Goal: Transaction & Acquisition: Purchase product/service

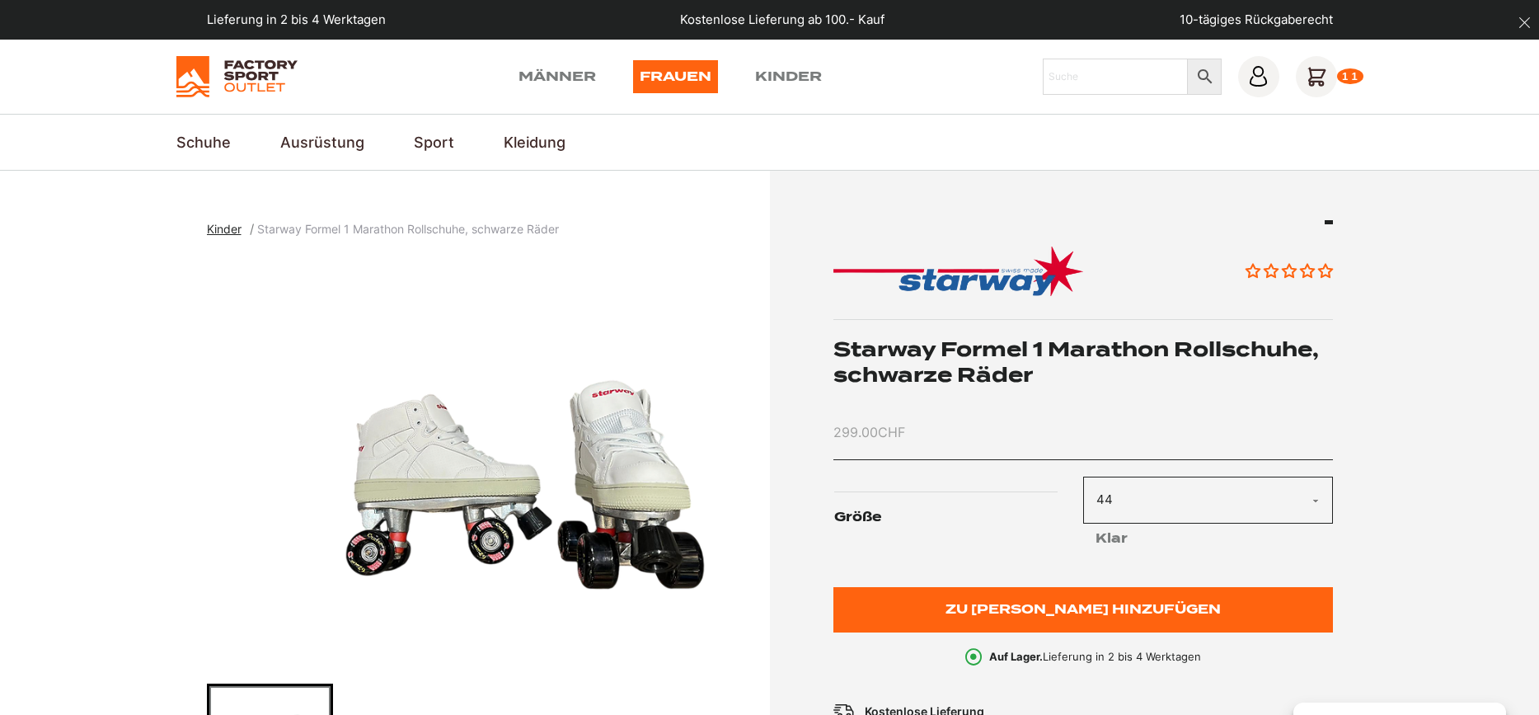
select select "44"
click at [1202, 494] on select "Choisir une option 39 40 41 42 43 44 45" at bounding box center [1208, 500] width 250 height 47
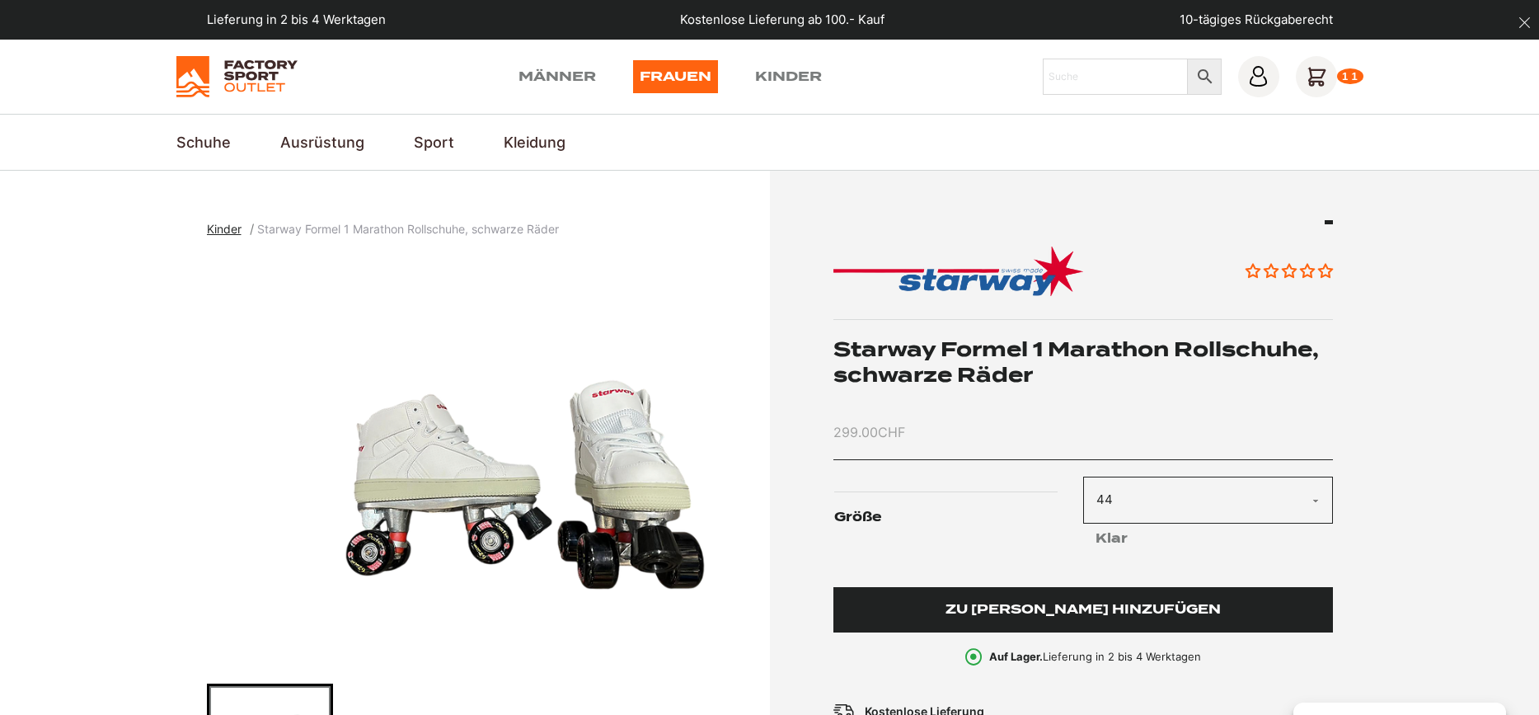
click at [1038, 609] on span "Zu Korb hinzufügen" at bounding box center [1083, 610] width 275 height 14
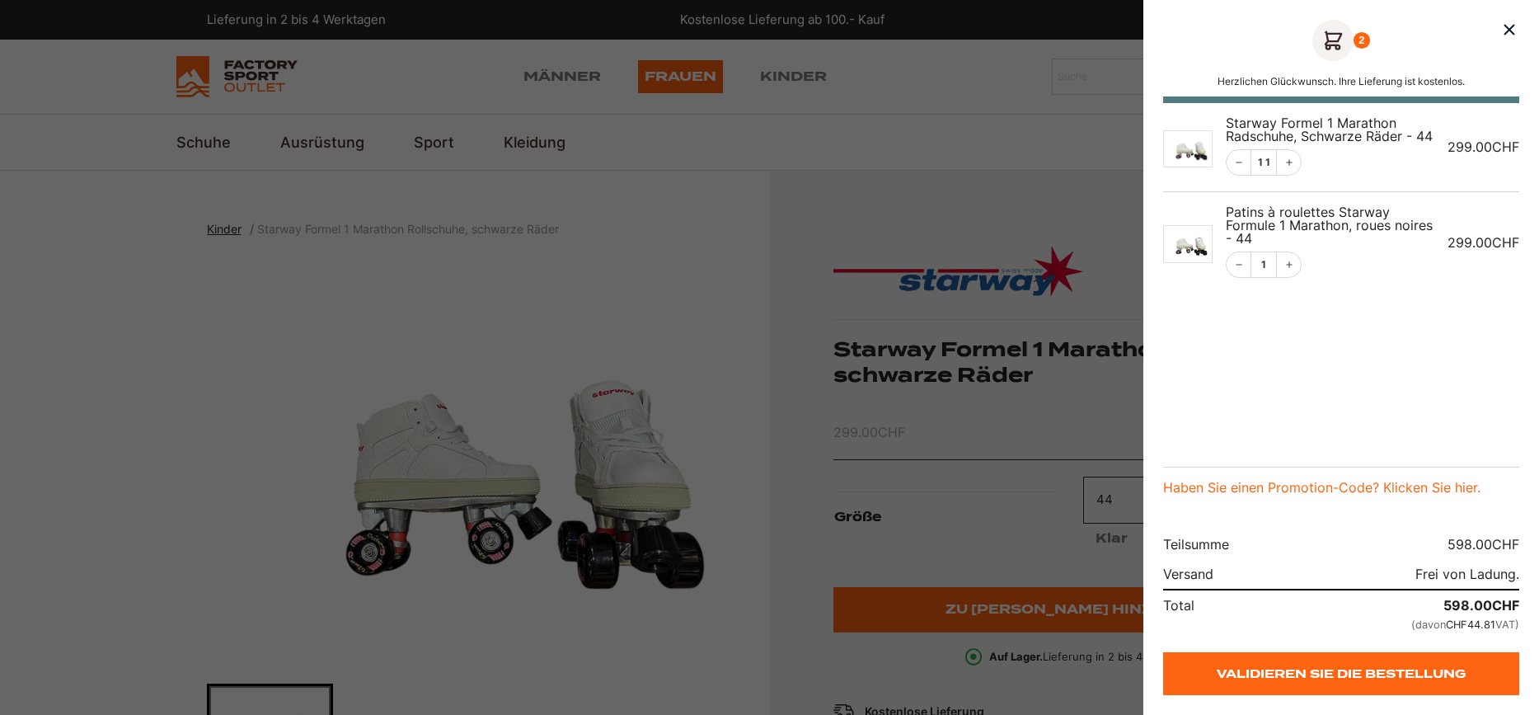
click at [1322, 73] on div at bounding box center [769, 357] width 1539 height 715
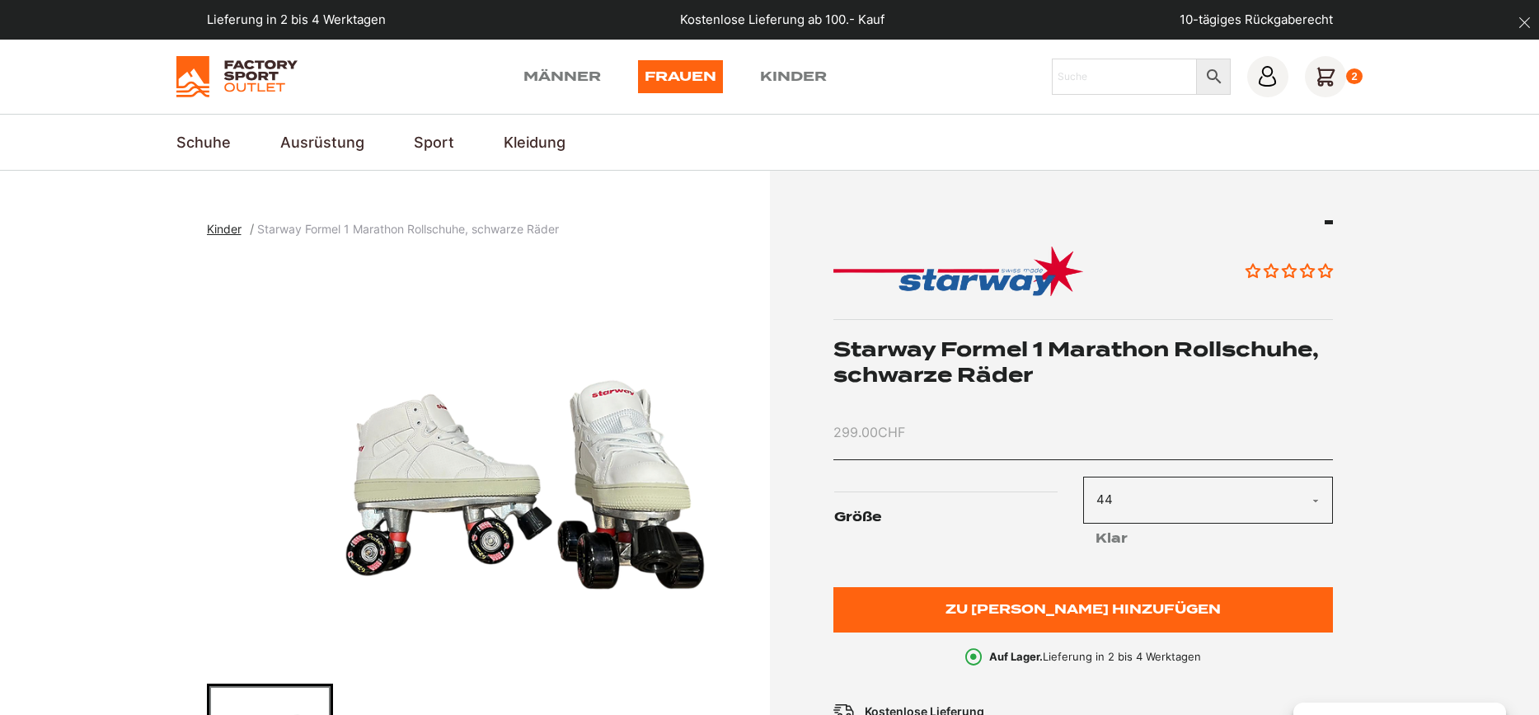
click at [1346, 68] on div "2" at bounding box center [1334, 76] width 59 height 41
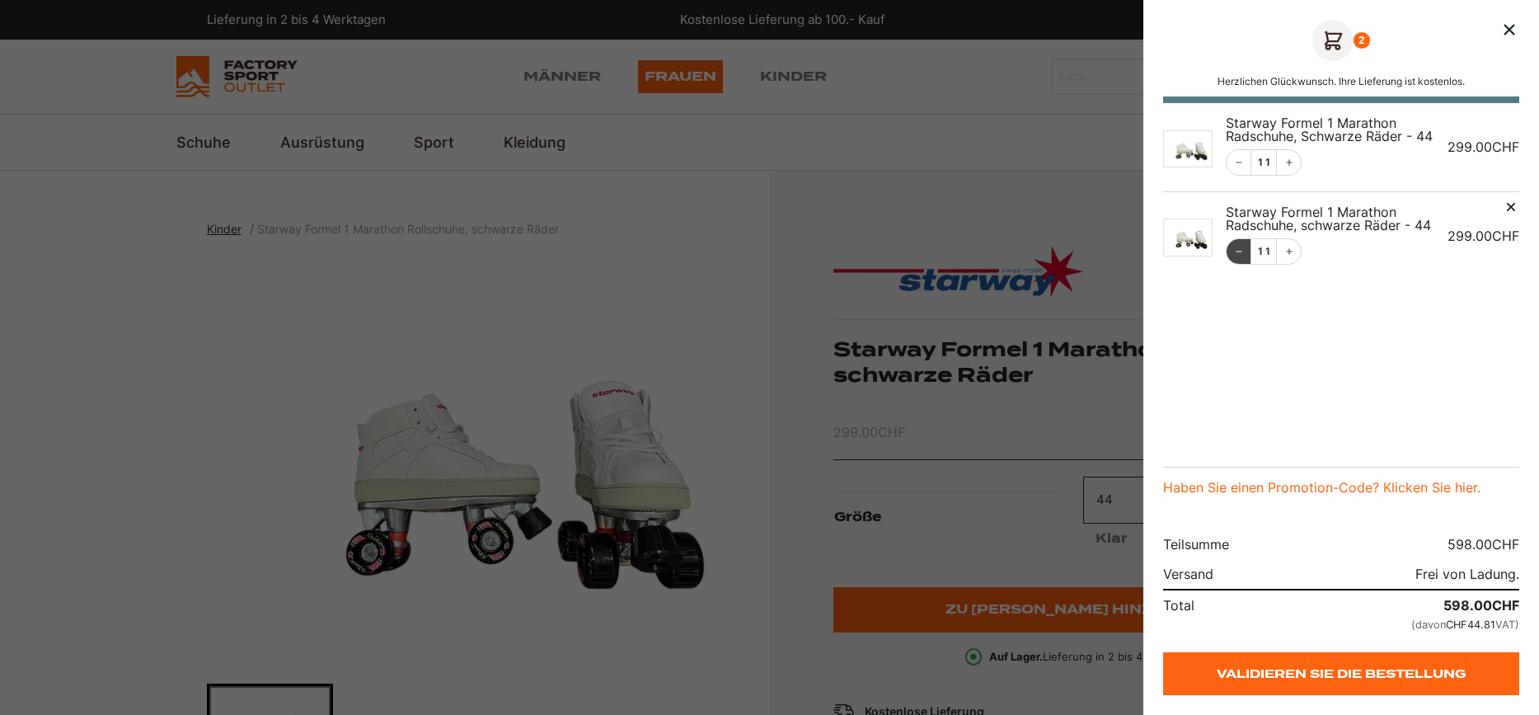
click at [1234, 246] on button "Creeting" at bounding box center [1239, 251] width 25 height 25
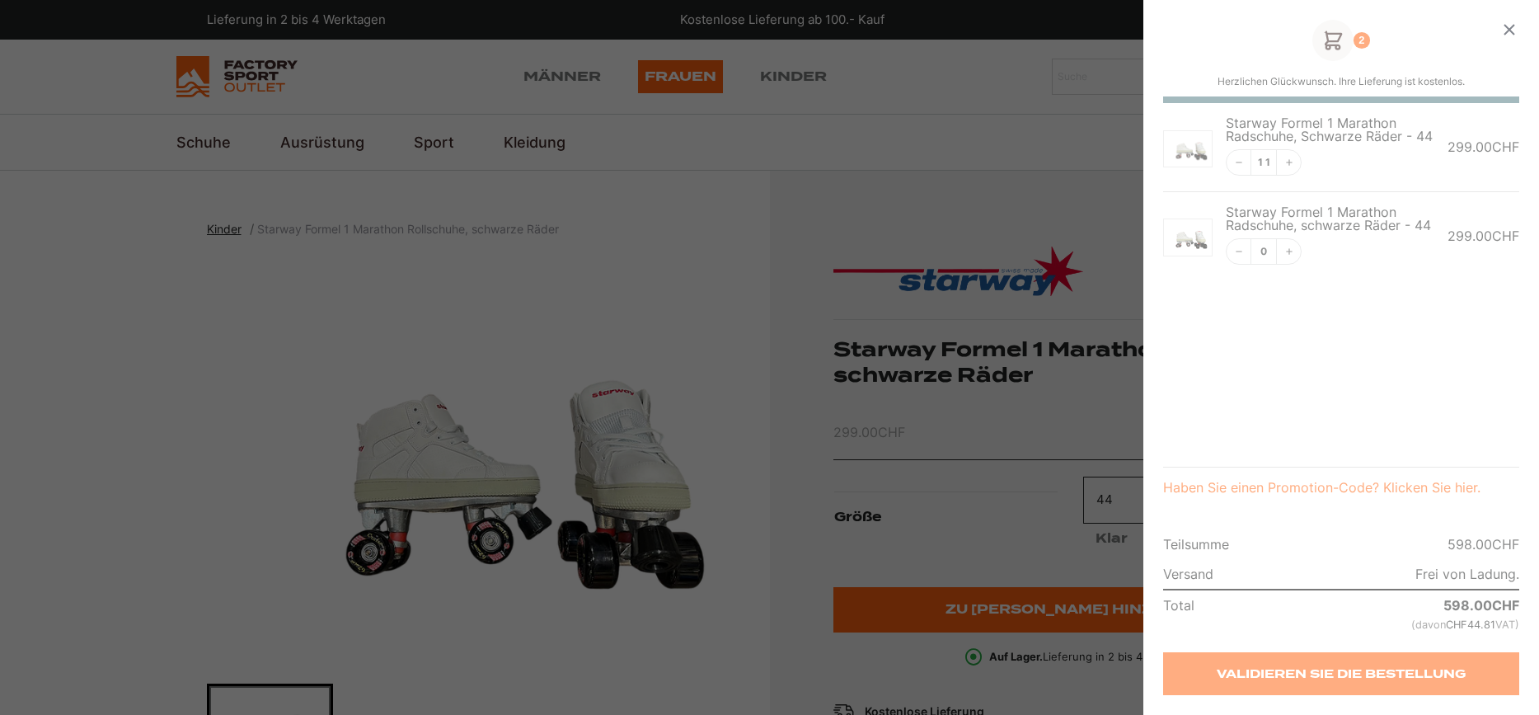
click at [1242, 160] on div "Korb" at bounding box center [1342, 357] width 396 height 715
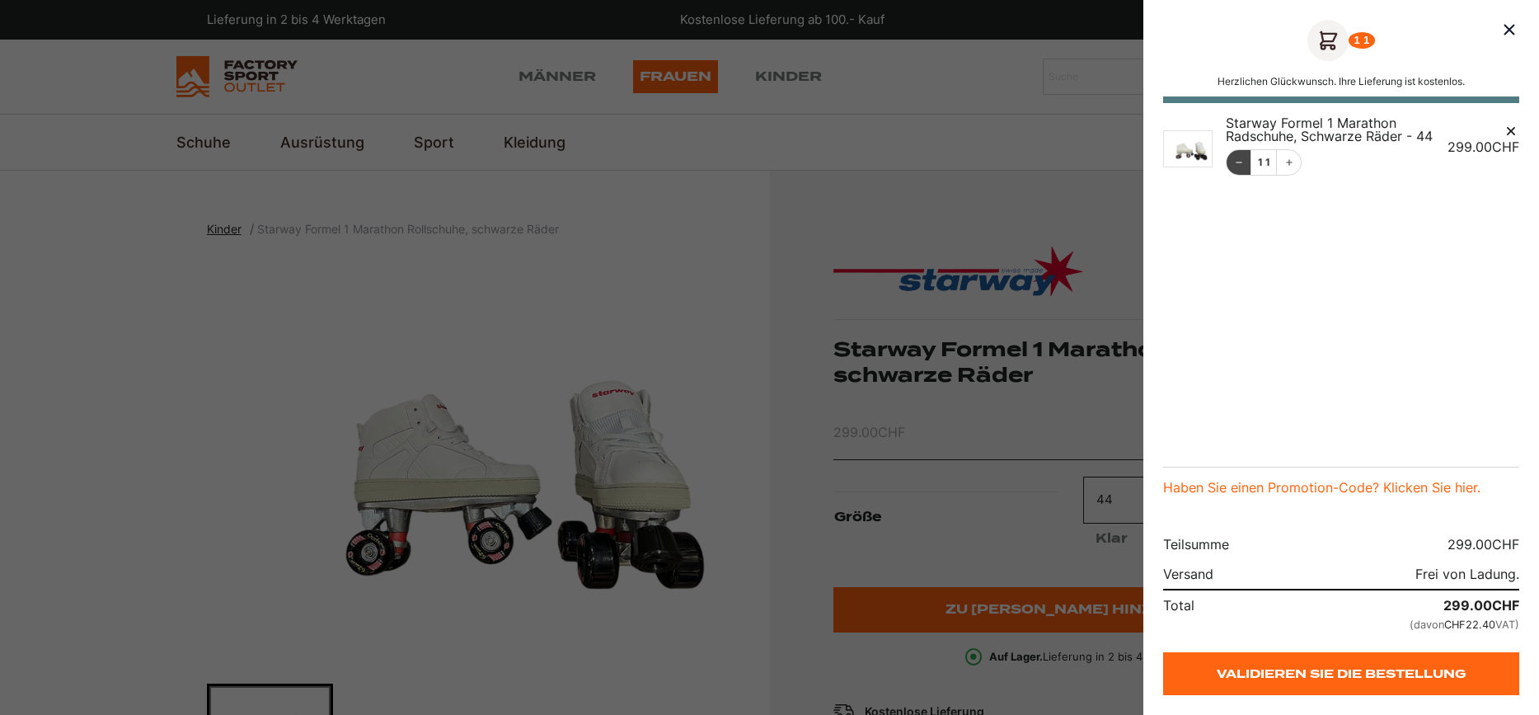
click at [1242, 163] on icon "Creeting" at bounding box center [1239, 162] width 10 height 10
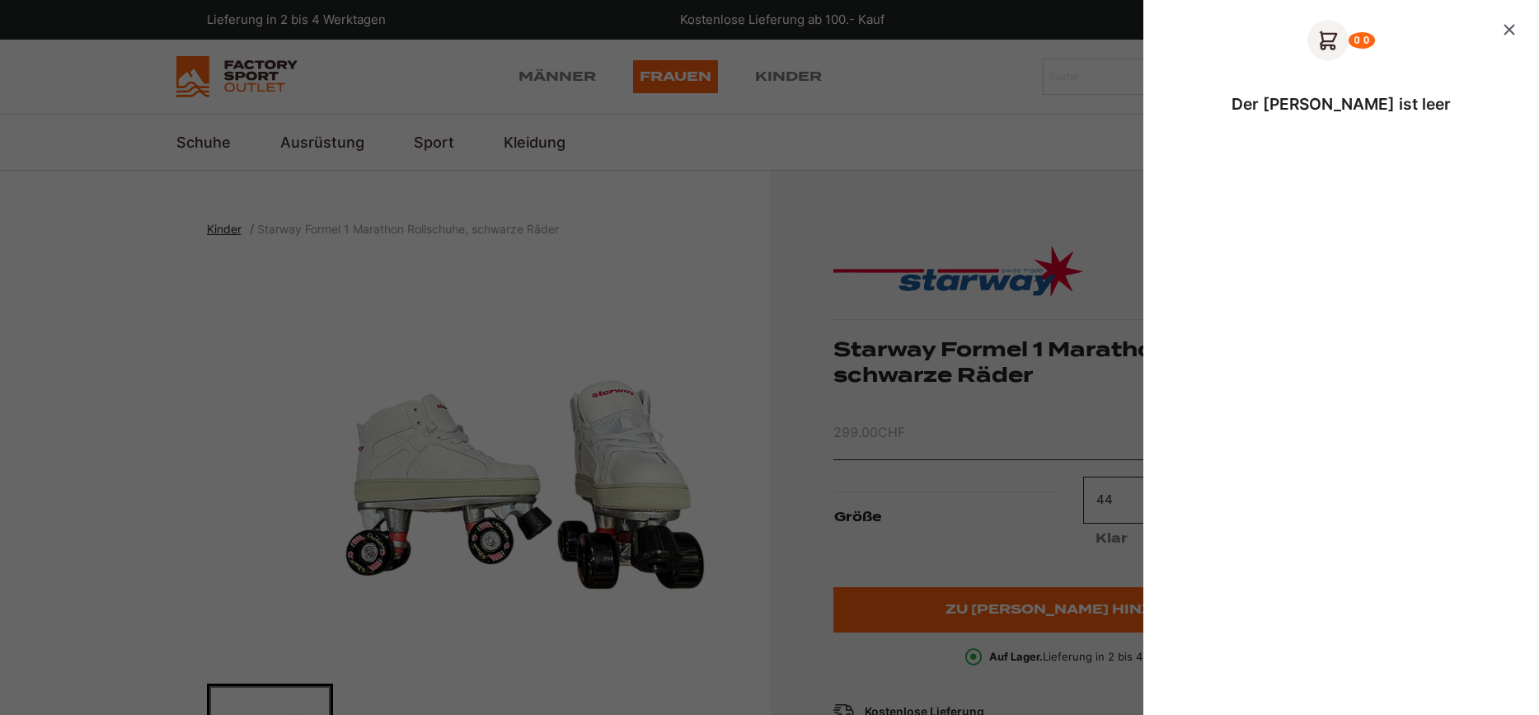
click at [1510, 26] on icon "Schließen des Korbs" at bounding box center [1510, 30] width 20 height 20
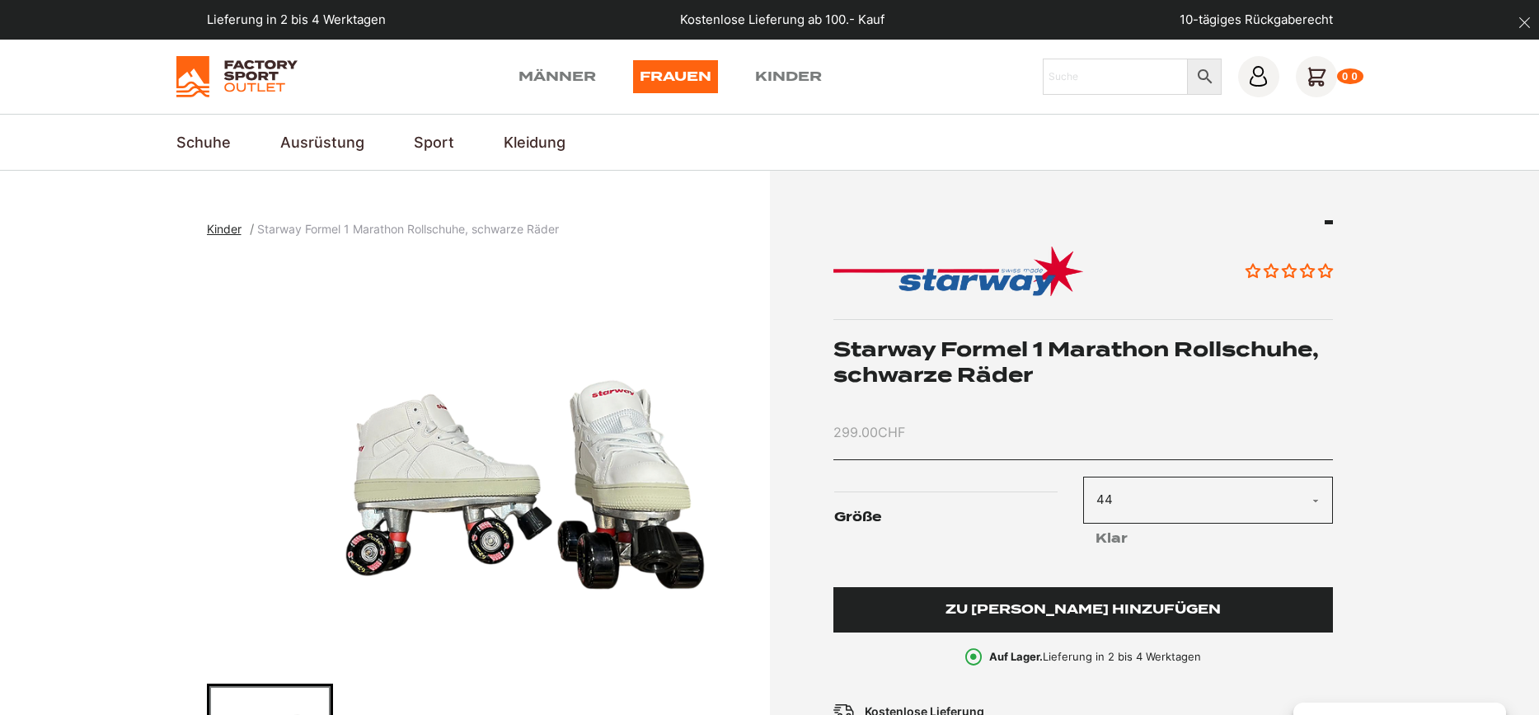
click at [1078, 611] on span "Zu Korb hinzufügen" at bounding box center [1083, 610] width 275 height 14
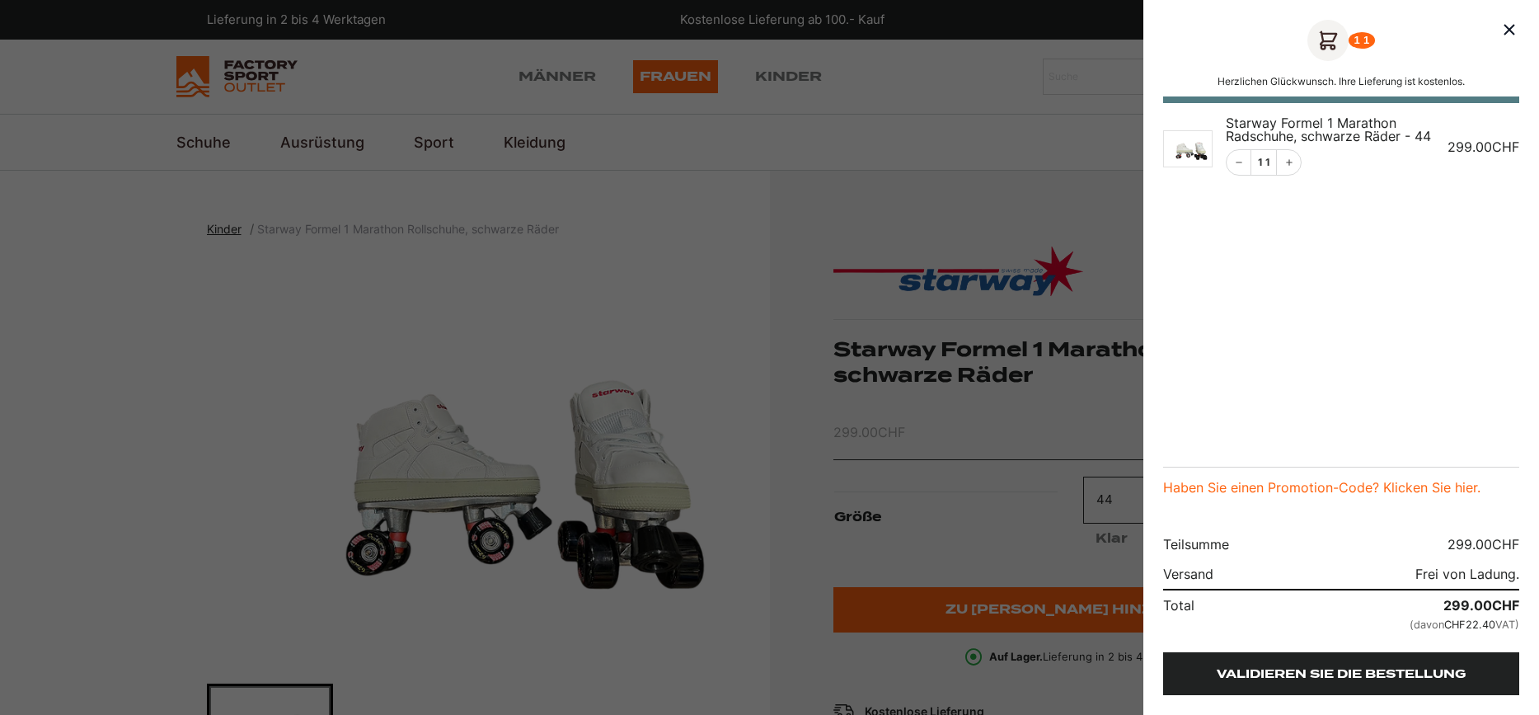
click at [1295, 668] on link "Validieren Sie die Bestellung" at bounding box center [1341, 673] width 356 height 43
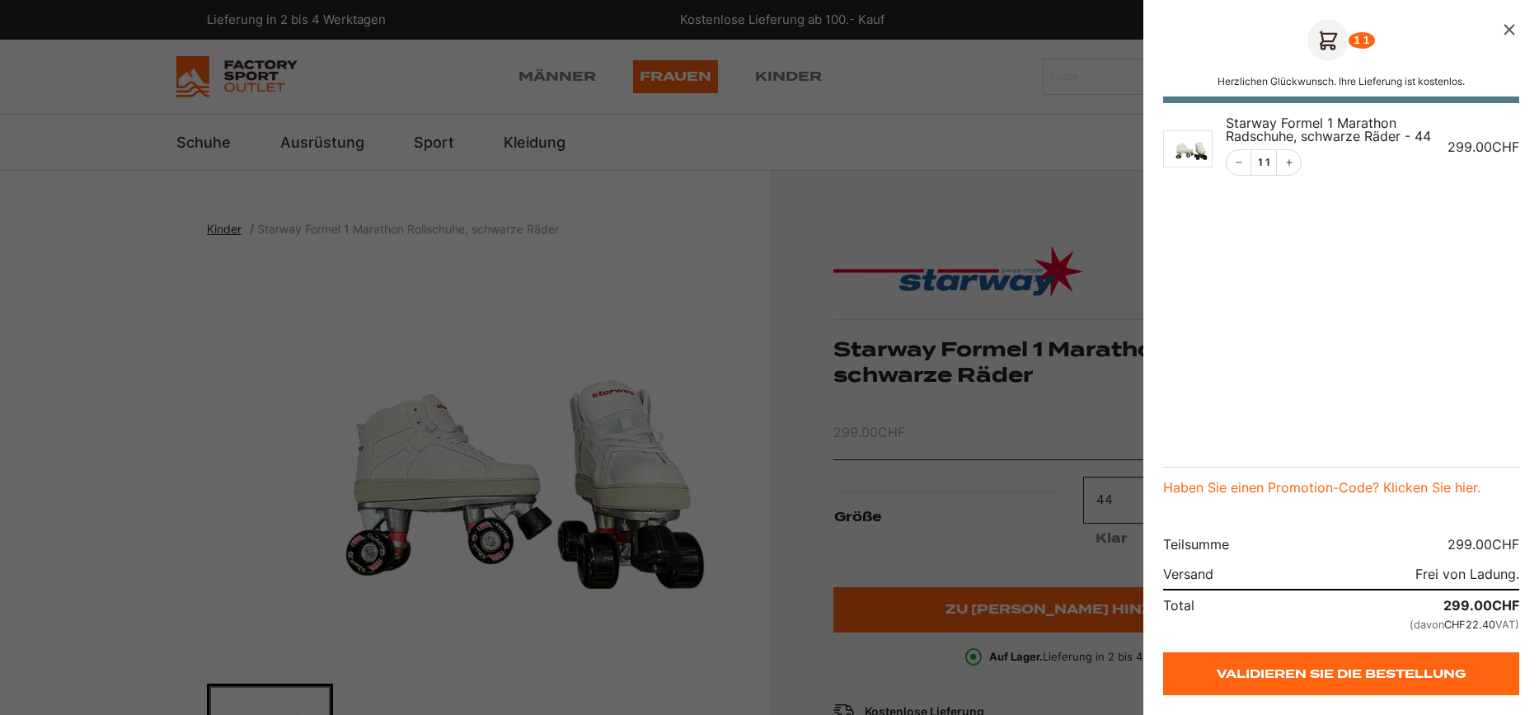
click at [1512, 28] on icon "Schließen des Korbs" at bounding box center [1510, 30] width 10 height 10
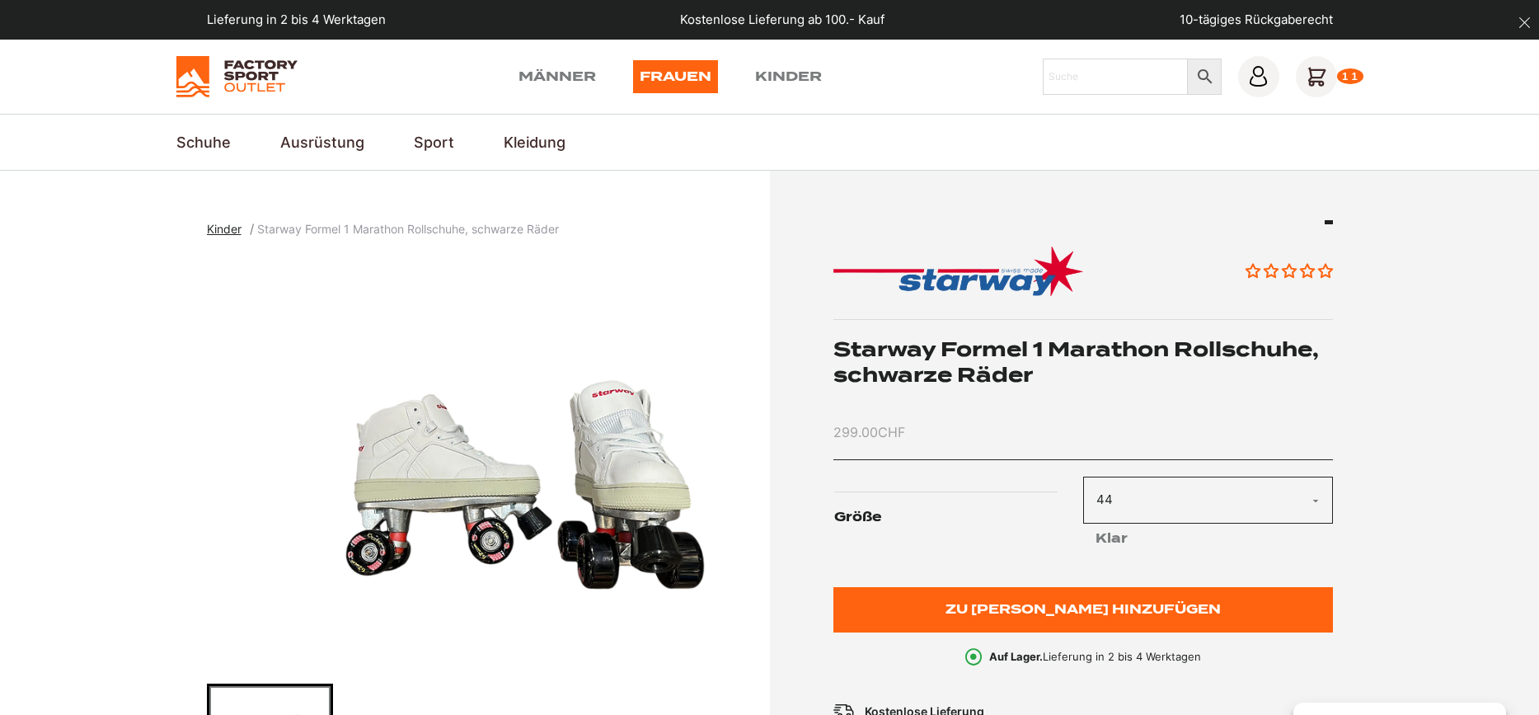
click at [1321, 77] on icon at bounding box center [1316, 76] width 17 height 17
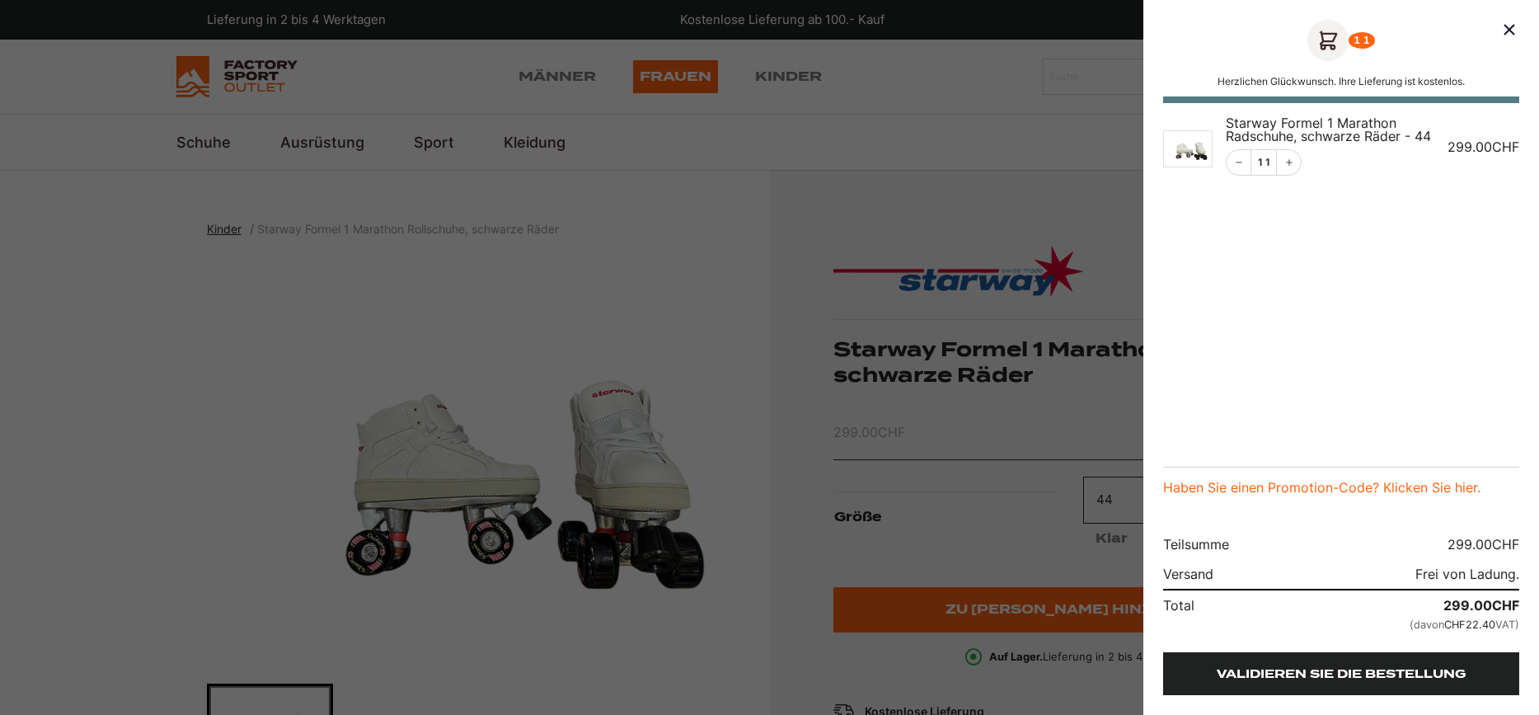
click at [1245, 681] on link "Validieren Sie die Bestellung" at bounding box center [1341, 673] width 356 height 43
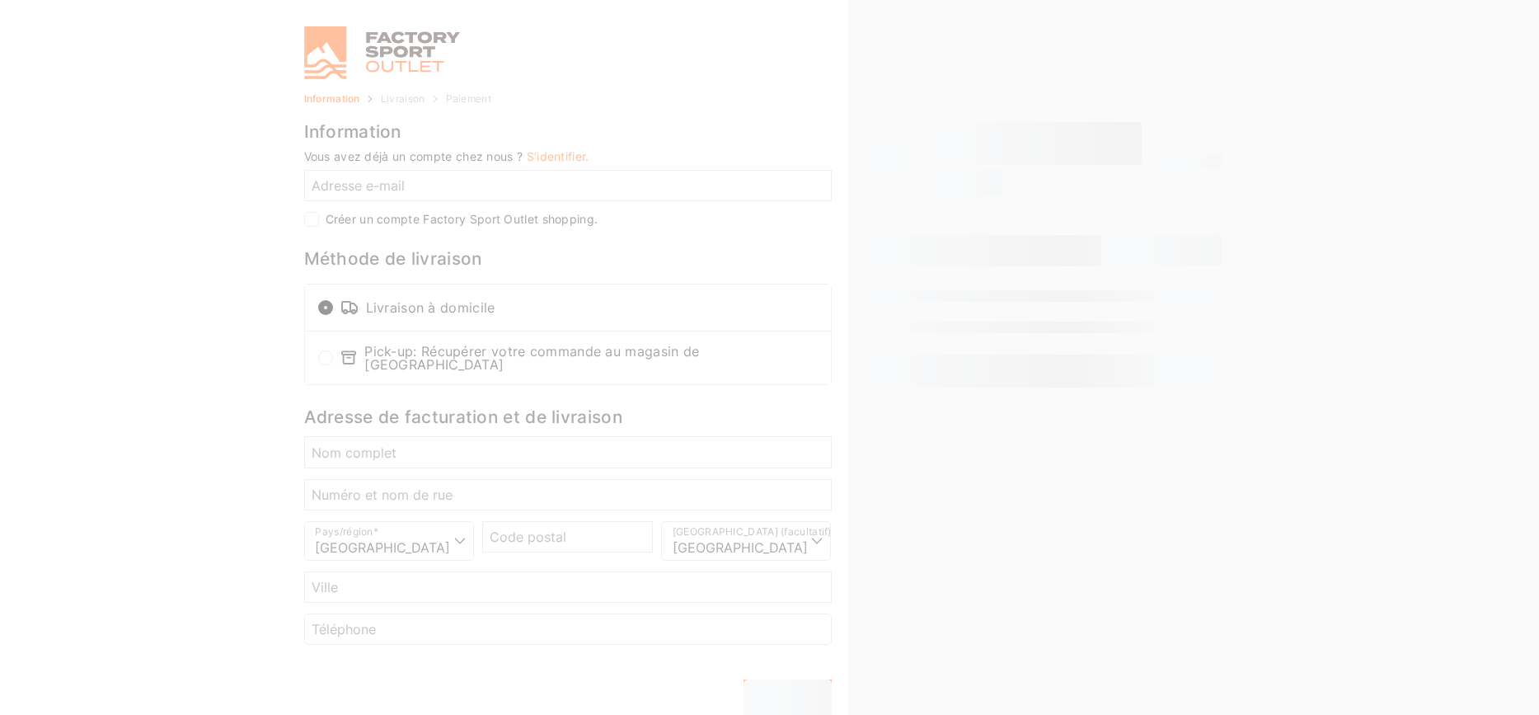
select select "NE"
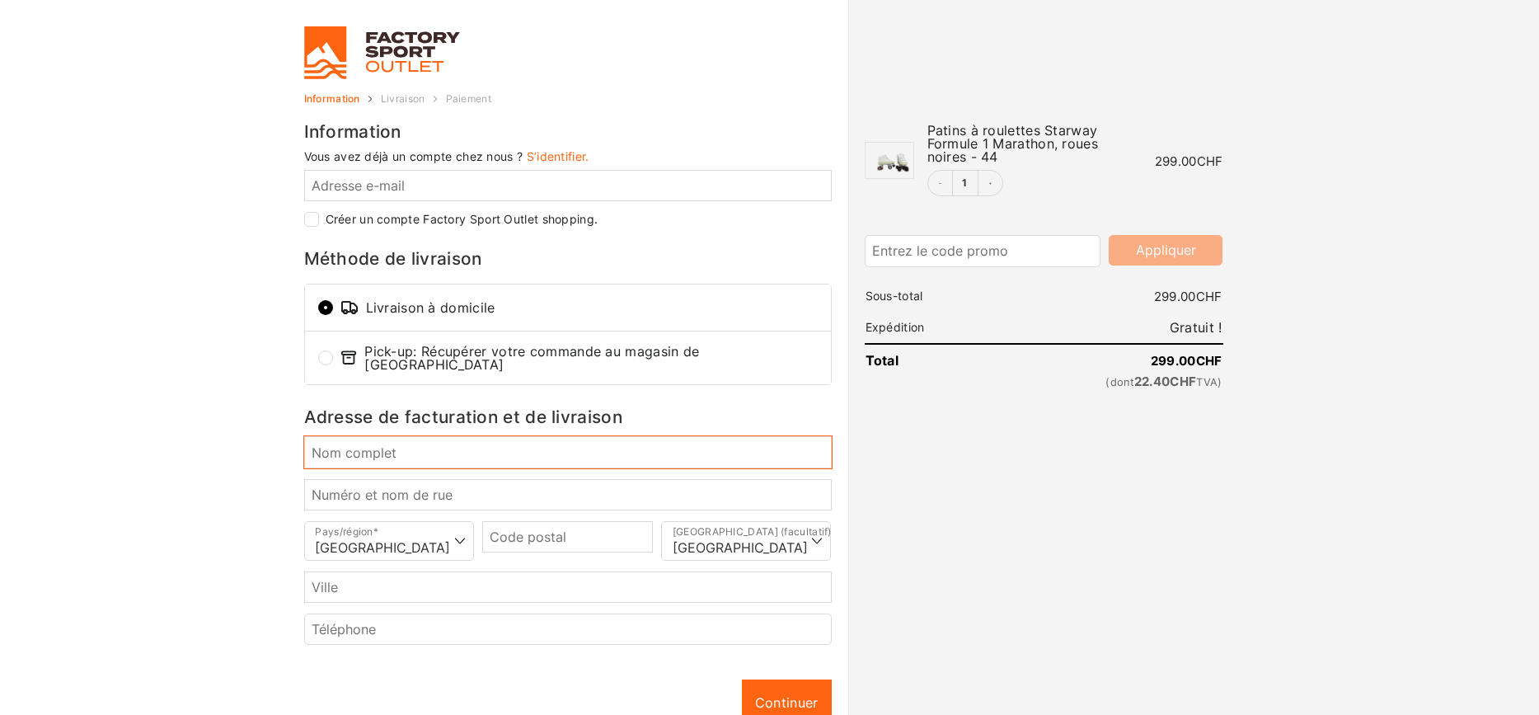
click at [401, 436] on input "Nom complet *" at bounding box center [568, 451] width 528 height 31
click at [400, 441] on input "Nom complet *" at bounding box center [568, 451] width 528 height 31
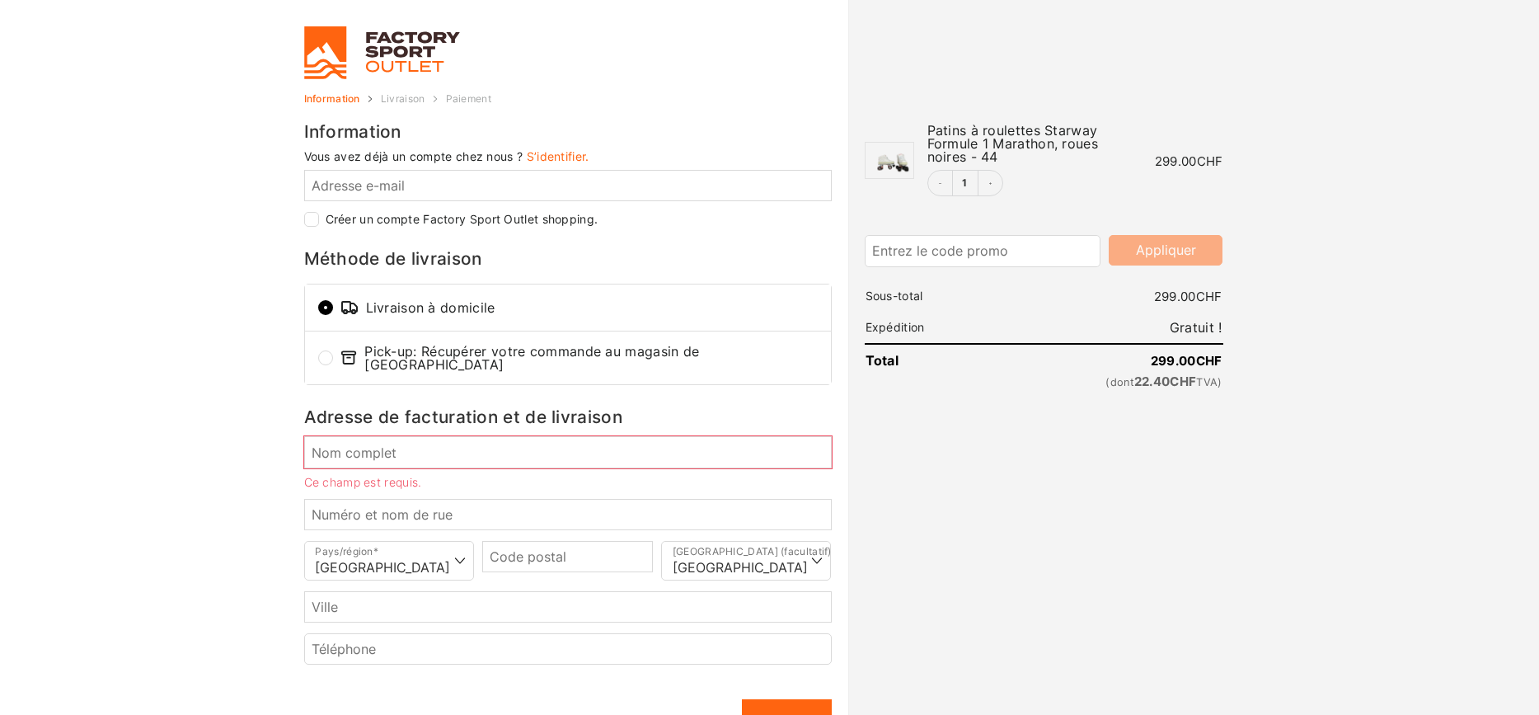
click at [1376, 714] on div at bounding box center [769, 715] width 1539 height 0
click at [374, 714] on div at bounding box center [769, 715] width 1539 height 0
click at [350, 714] on div at bounding box center [769, 715] width 1539 height 0
click at [904, 714] on div at bounding box center [769, 715] width 1539 height 0
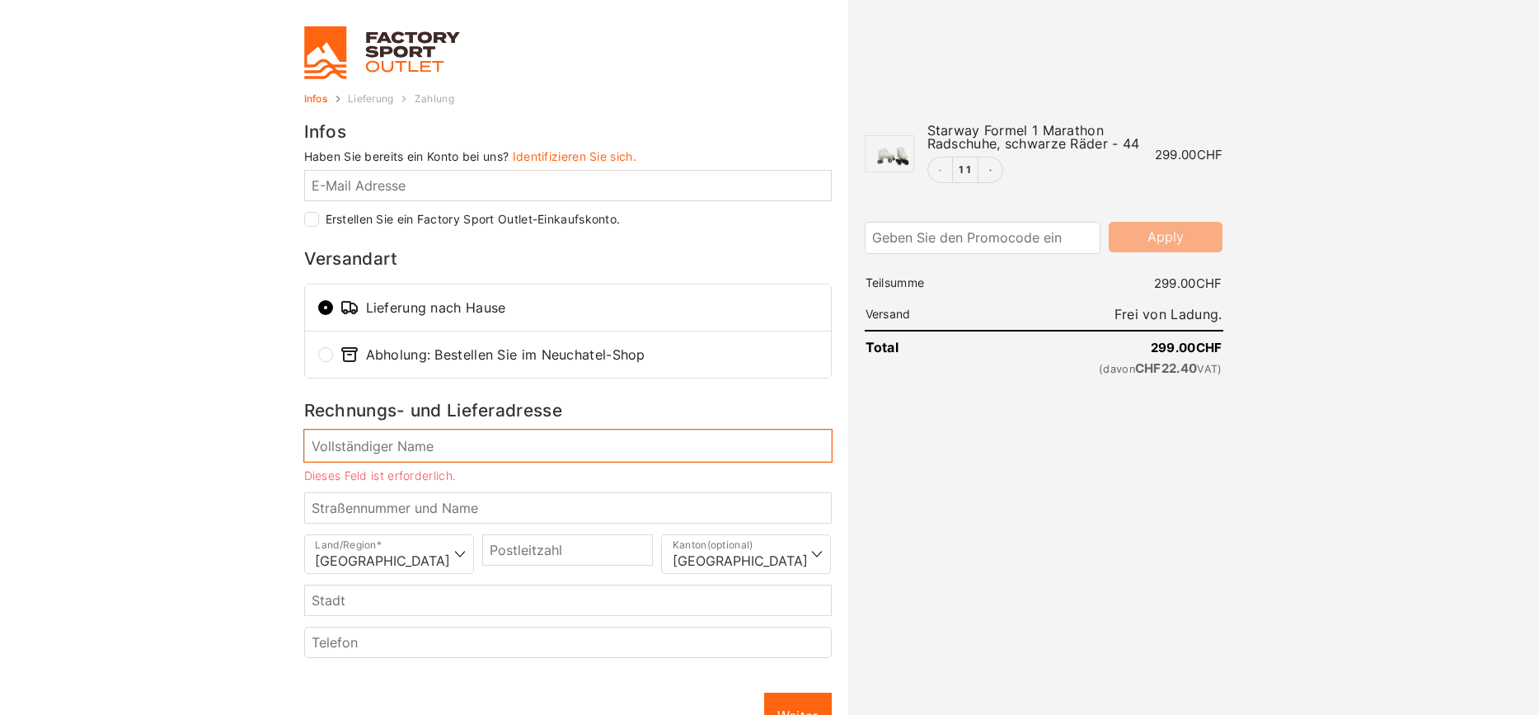
click at [488, 442] on input "Vollständiger Name ." at bounding box center [568, 445] width 528 height 31
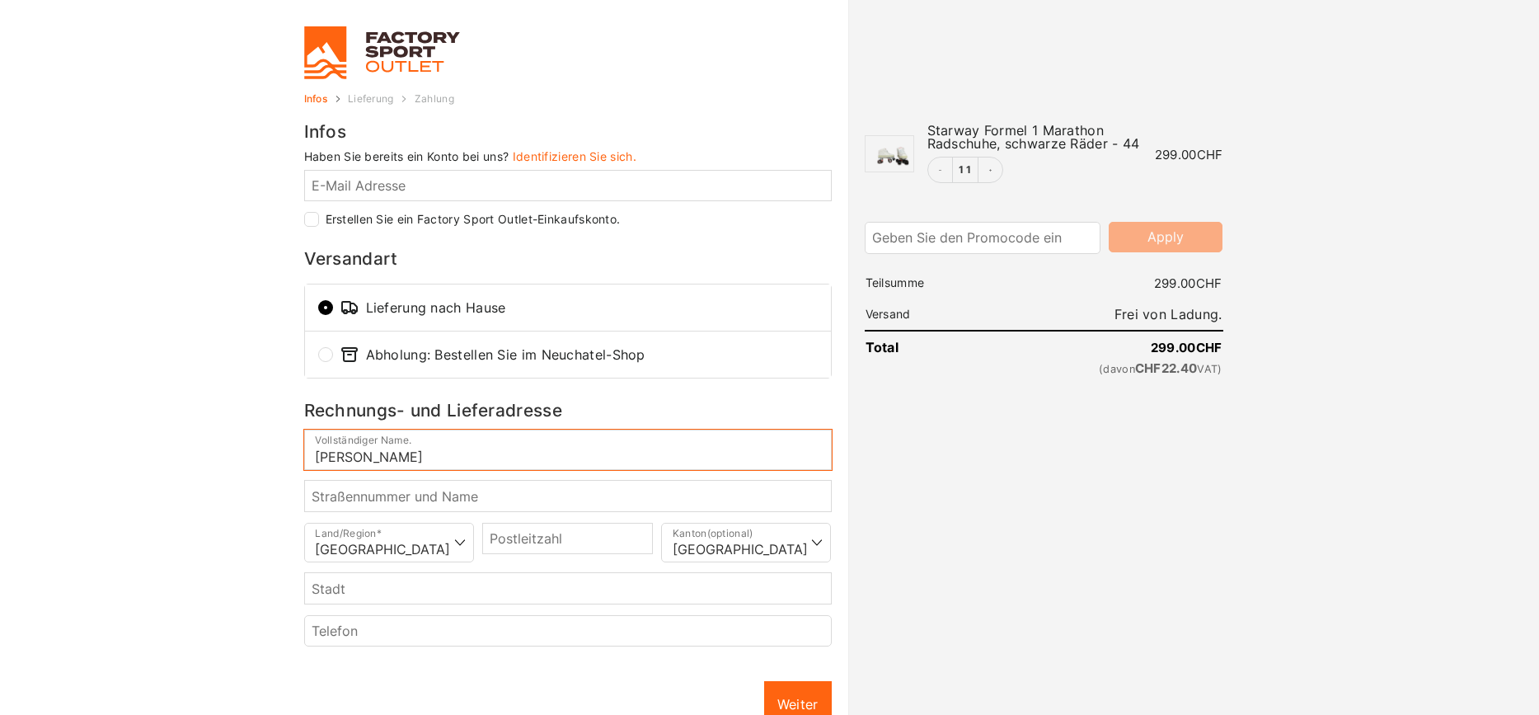
type input "Simon Handel"
click at [304, 523] on select "Sélectionner un pays/région… Allemagne Autriche France Italie Suisse - -" at bounding box center [389, 543] width 171 height 40
click at [444, 536] on select "Sélectionner un pays/région… Allemagne Autriche France Italie Suisse - -" at bounding box center [389, 543] width 171 height 40
click at [524, 537] on input "Postleitzahl ." at bounding box center [567, 538] width 171 height 31
type input "8507"
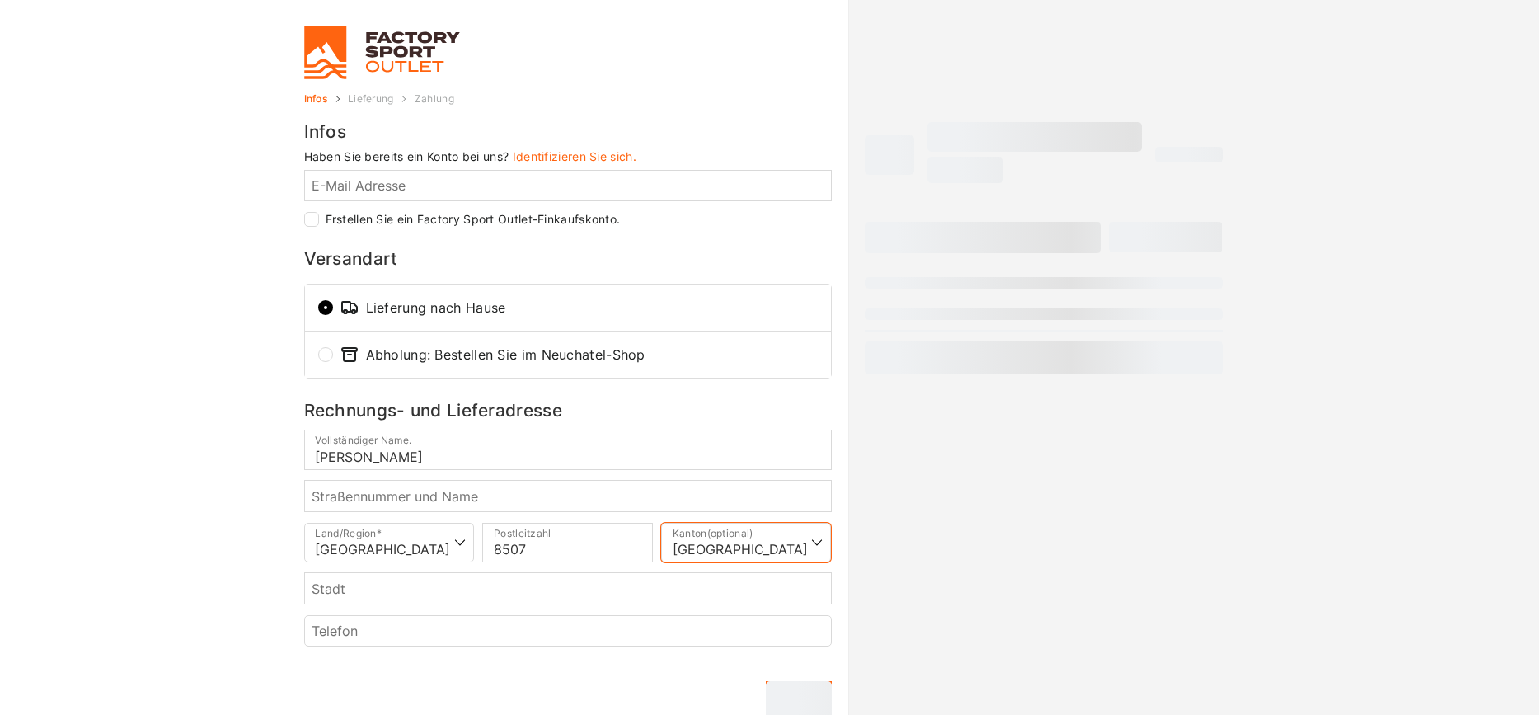
click at [661, 523] on select "Sélectionner une option… Argovie Appenzell Rhodes-Extérieures Appenzell Rhodes-…" at bounding box center [746, 543] width 171 height 40
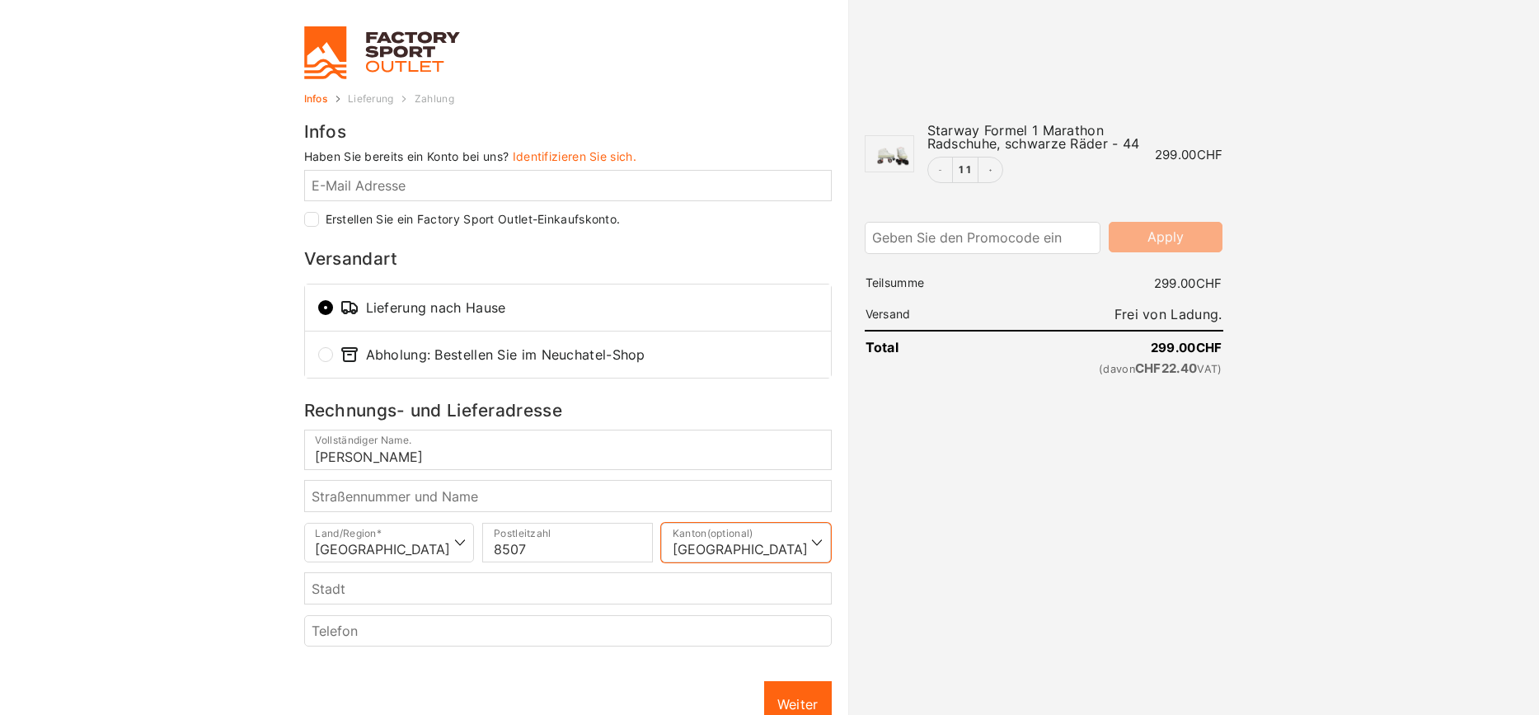
select select "TG"
click option "Thurgovie" at bounding box center [0, 0] width 0 height 0
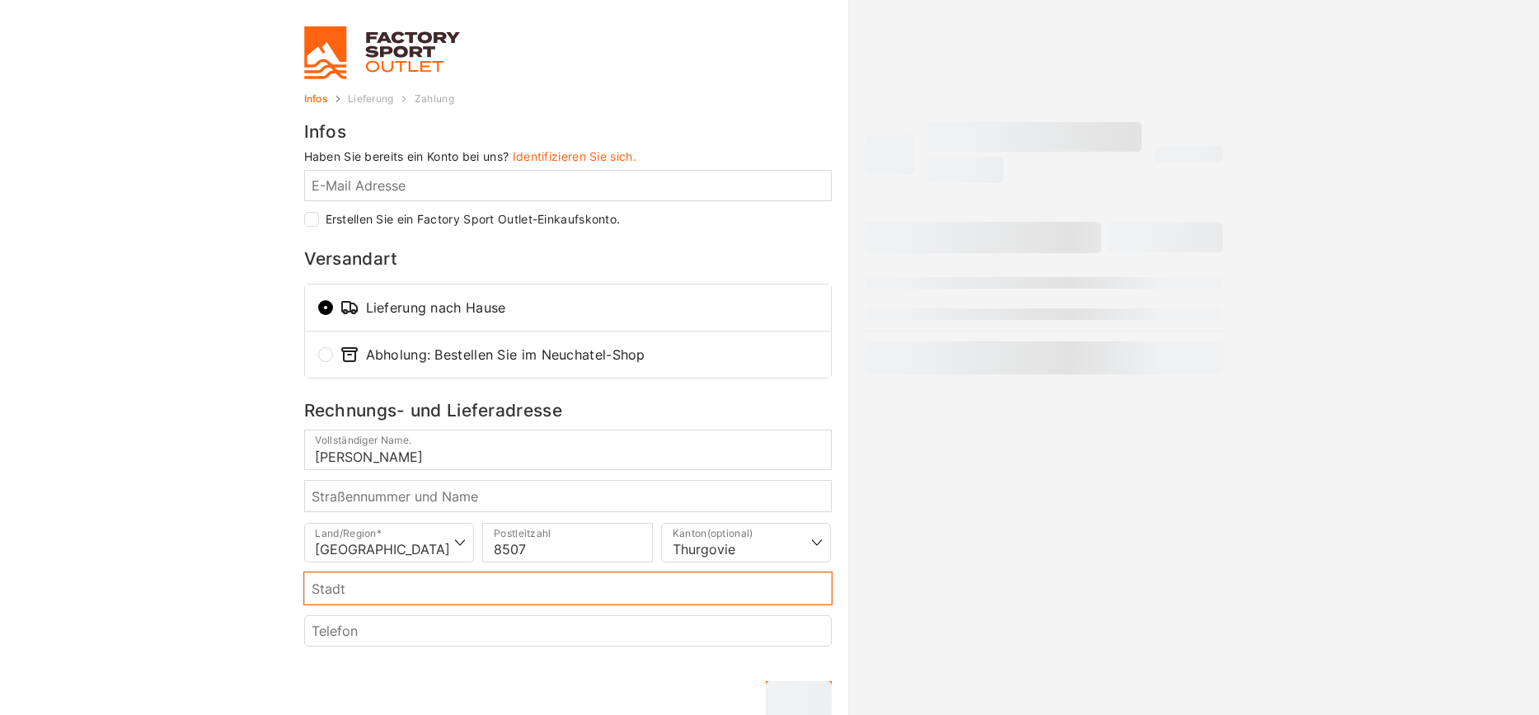
click at [388, 598] on input "Stadt ." at bounding box center [568, 587] width 528 height 31
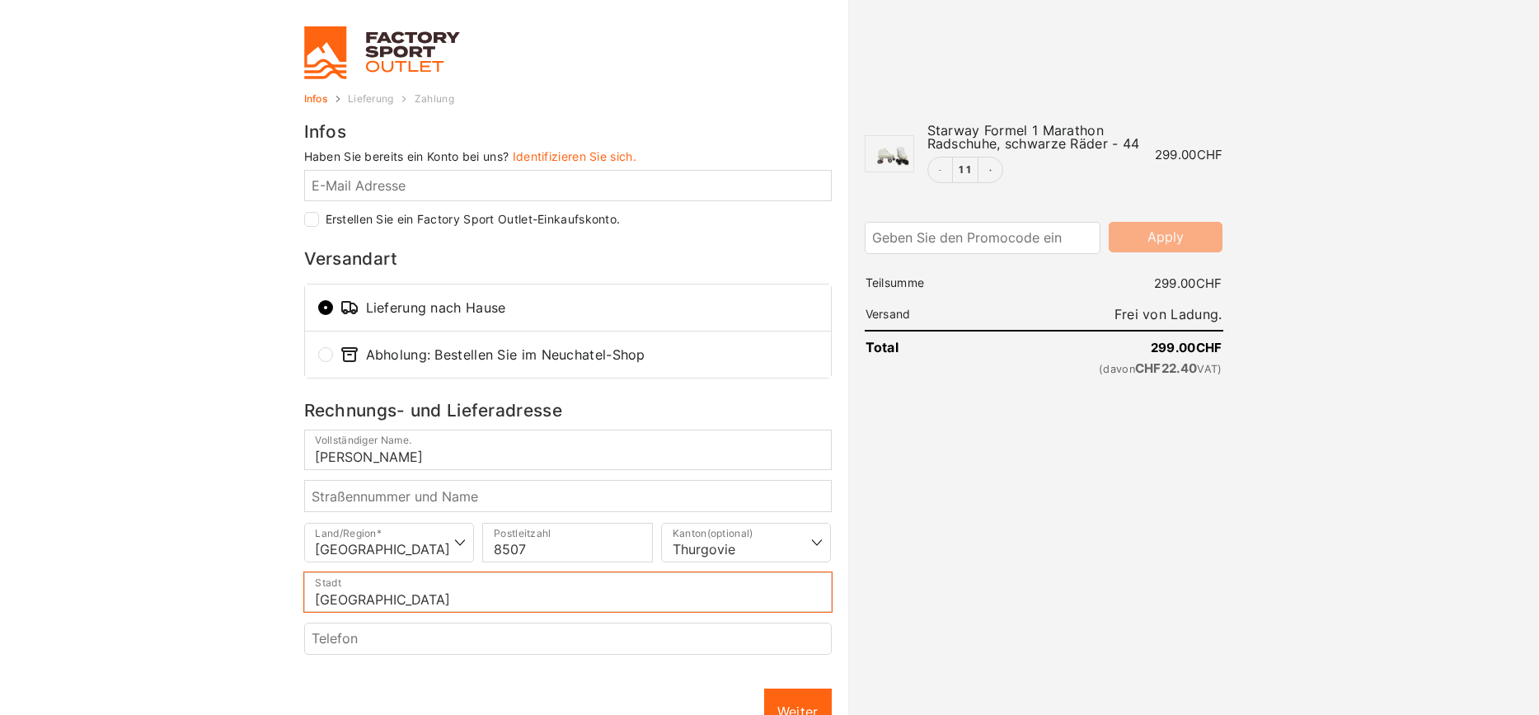
type input "Hörhausen"
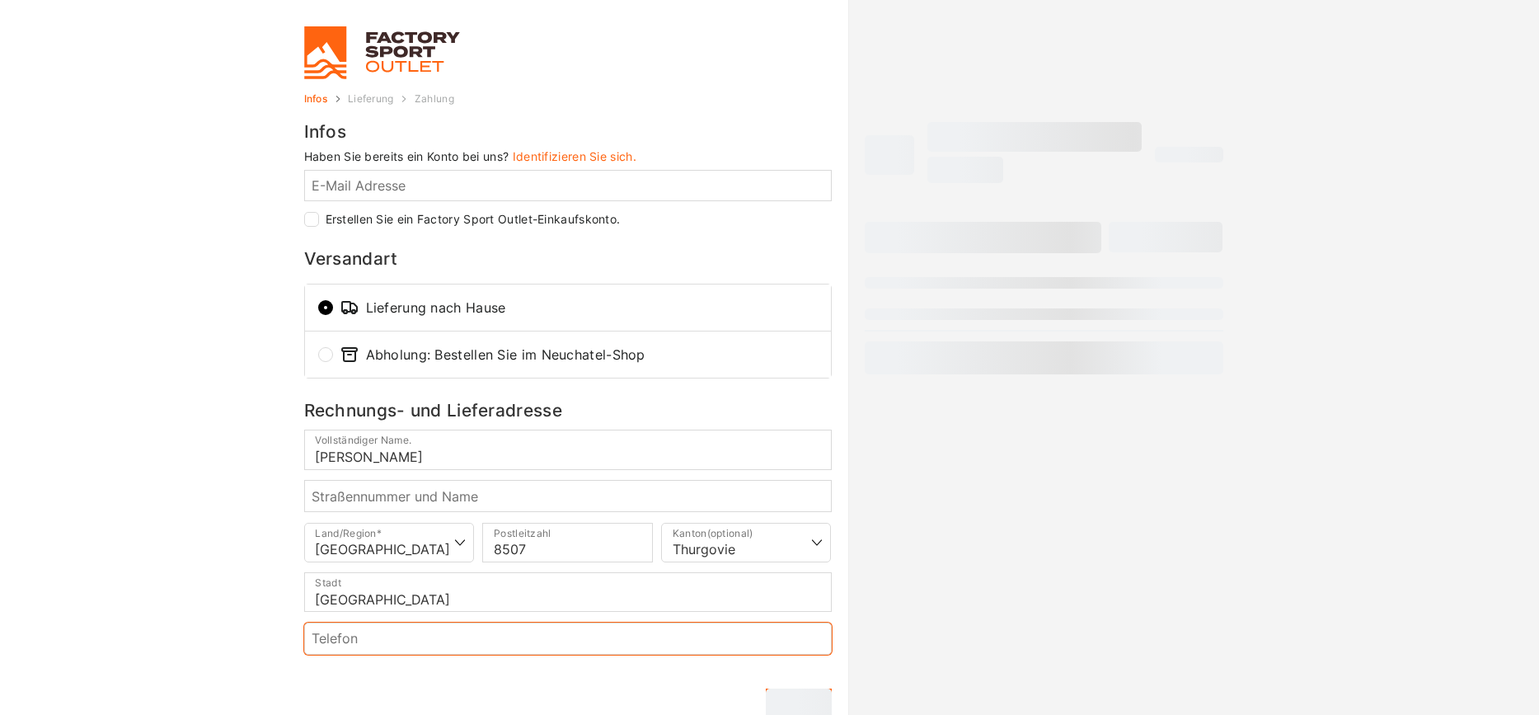
click at [388, 632] on input "Telefon ." at bounding box center [568, 637] width 528 height 31
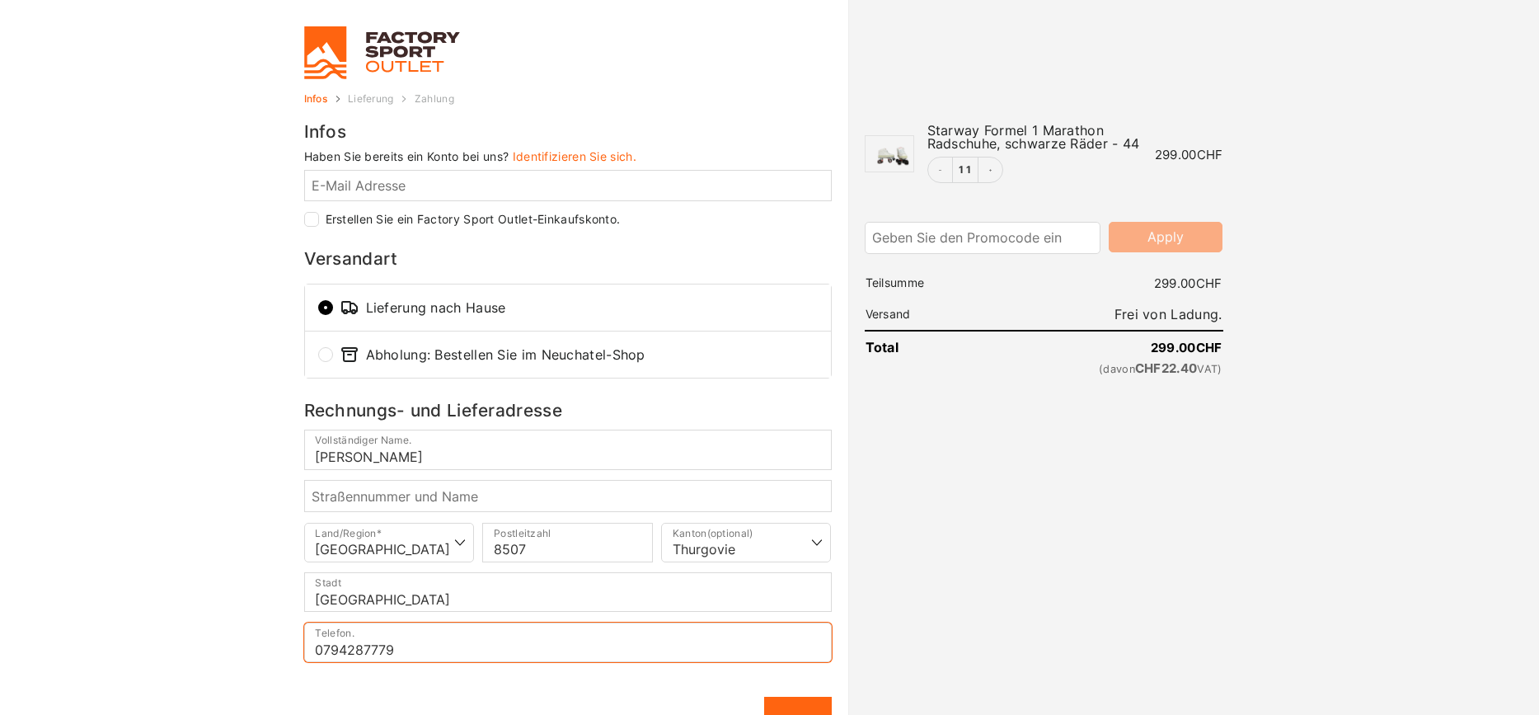
type input "0794287779"
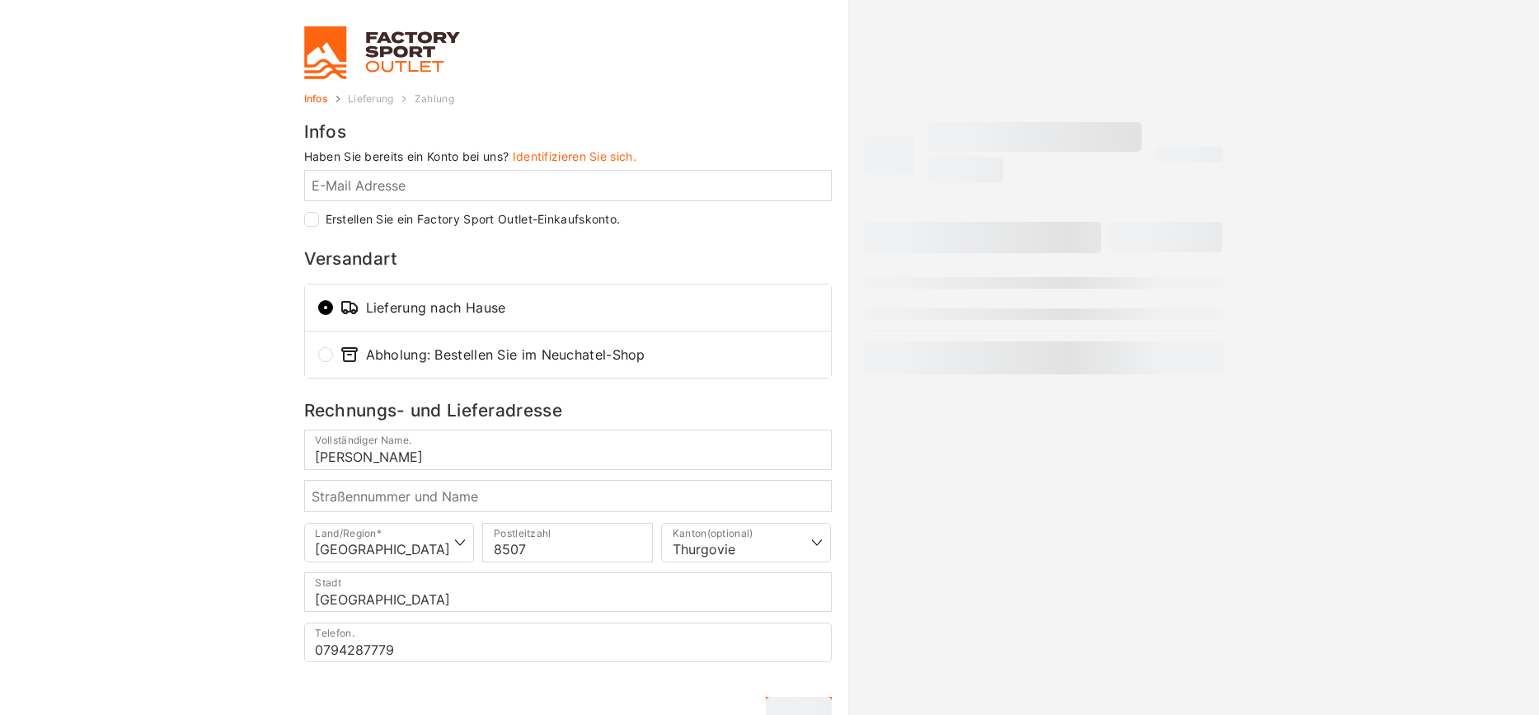
click at [937, 610] on div "Afficher le récapitulatif de la commande Masquer le récapitulatif de la command…" at bounding box center [1044, 472] width 392 height 756
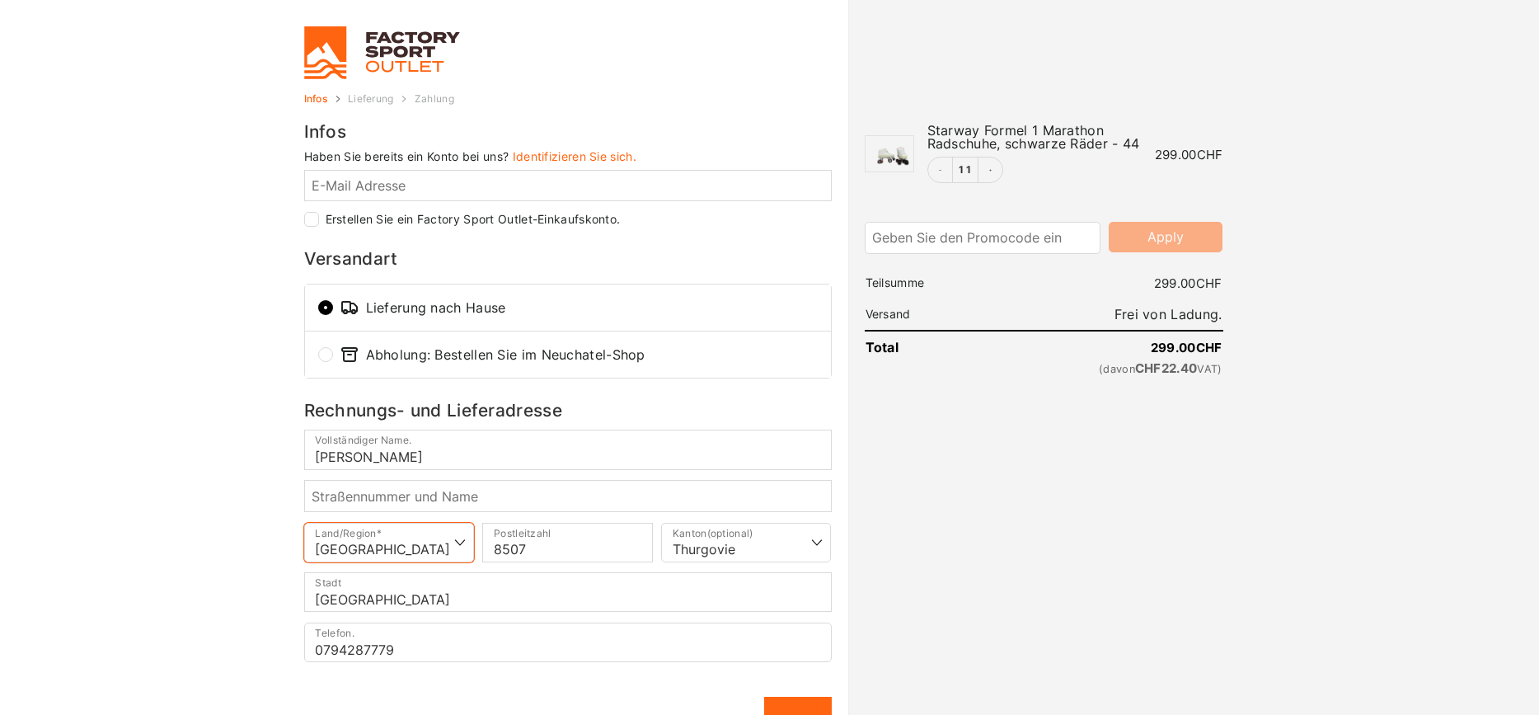
click at [304, 523] on select "Sélectionner un pays/région… Allemagne Autriche France Italie Suisse - -" at bounding box center [389, 543] width 171 height 40
select select "DE"
click option "Allemagne" at bounding box center [0, 0] width 0 height 0
select select
click at [304, 523] on select "Sélectionner un pays/région… Allemagne Autriche France Italie Suisse - -" at bounding box center [389, 543] width 171 height 40
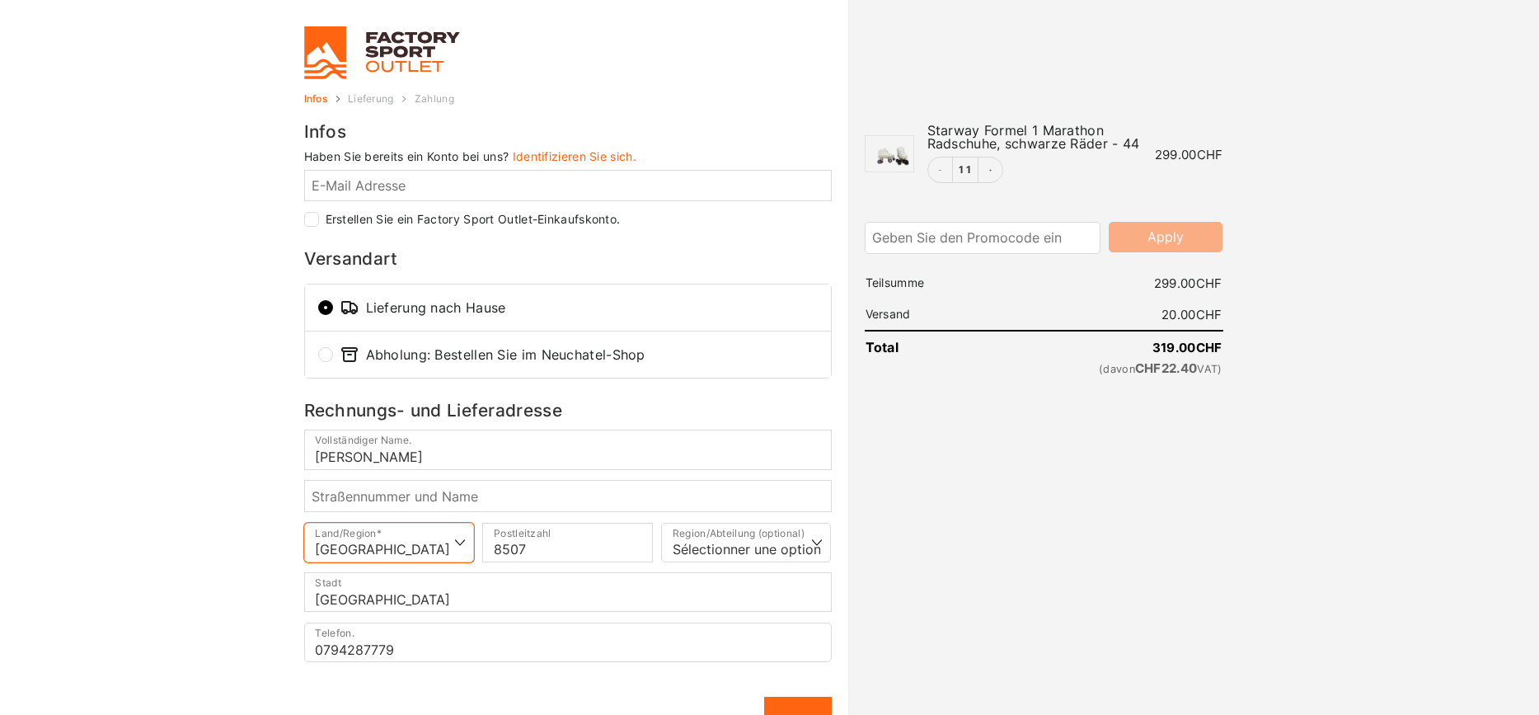
select select "CH"
click option "Suisse" at bounding box center [0, 0] width 0 height 0
click at [661, 523] on select "Sélectionner une option… Argovie Appenzell Rhodes-Extérieures Appenzell Rhodes-…" at bounding box center [746, 543] width 171 height 40
select select "TG"
click option "Thurgovie" at bounding box center [0, 0] width 0 height 0
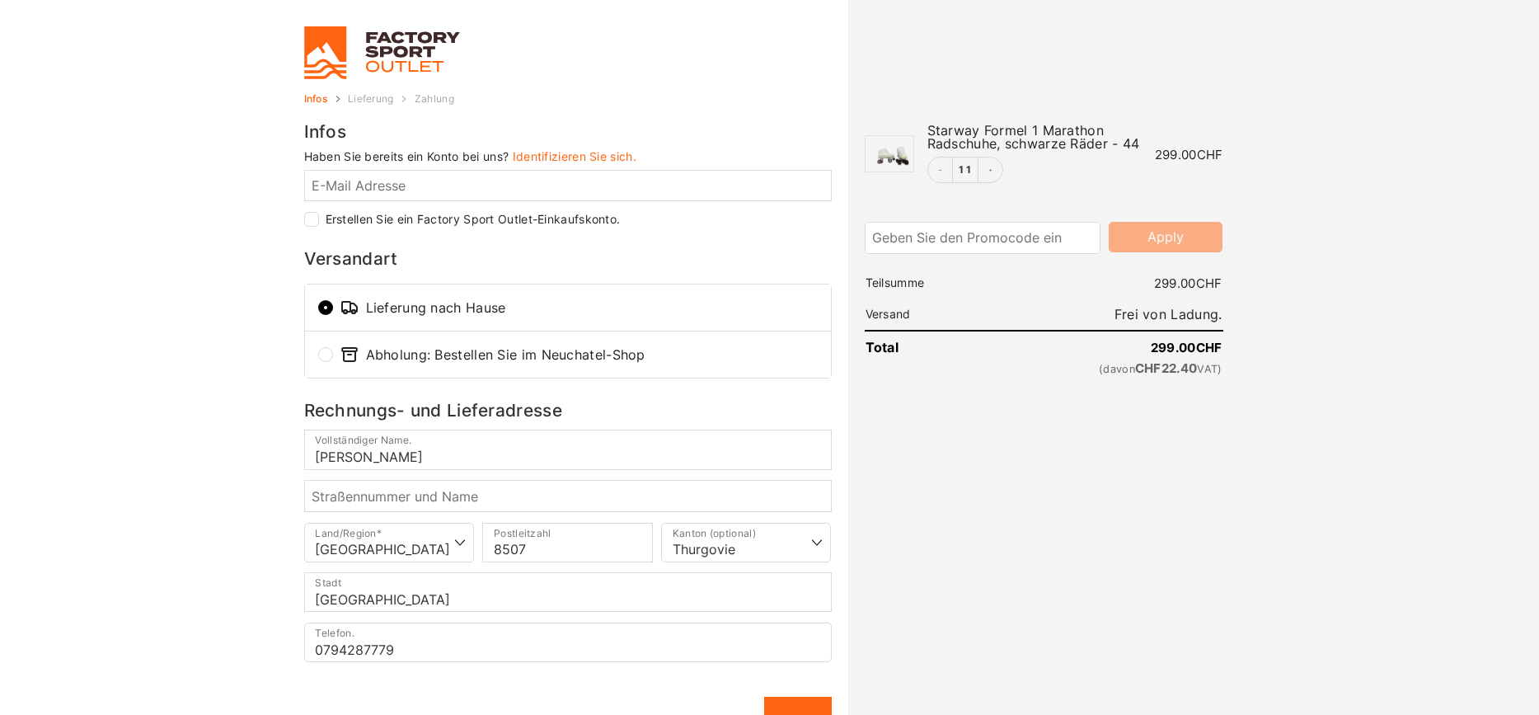
click at [898, 563] on div "Afficher le récapitulatif de la commande Masquer le récapitulatif de la command…" at bounding box center [1044, 473] width 392 height 758
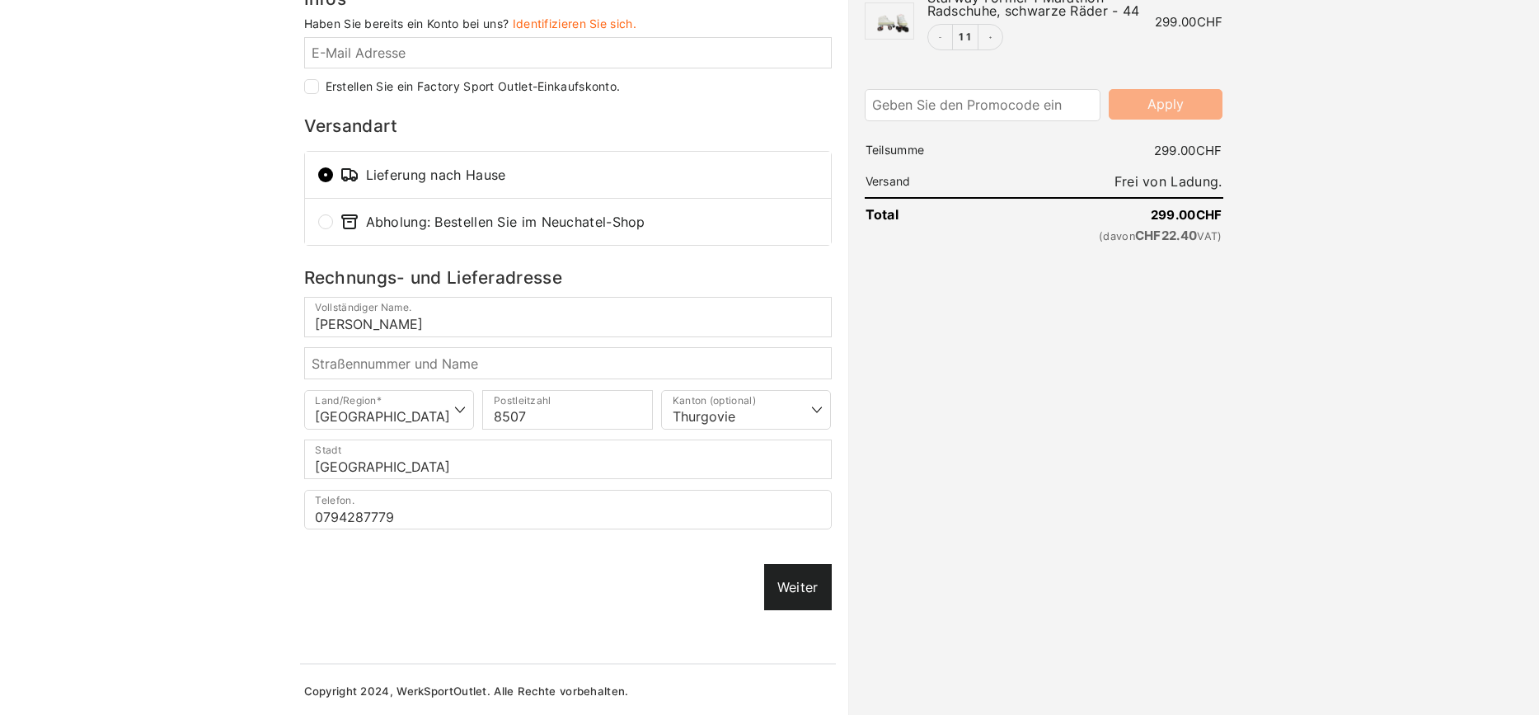
click at [782, 575] on link "Weiter" at bounding box center [798, 587] width 68 height 46
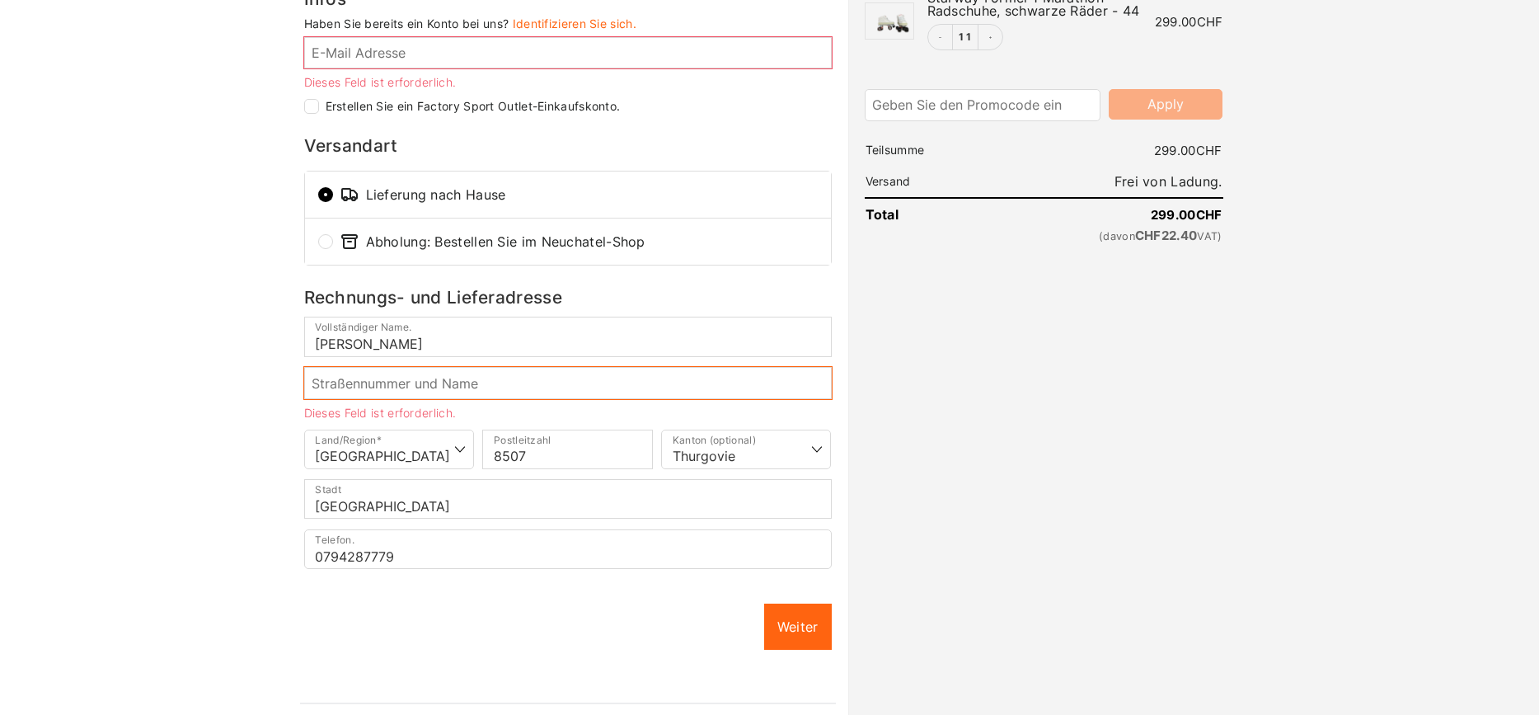
click at [393, 384] on input "Straßennummer und Name *" at bounding box center [568, 382] width 528 height 31
click at [392, 382] on input "Straßennummer und Name *" at bounding box center [568, 382] width 528 height 31
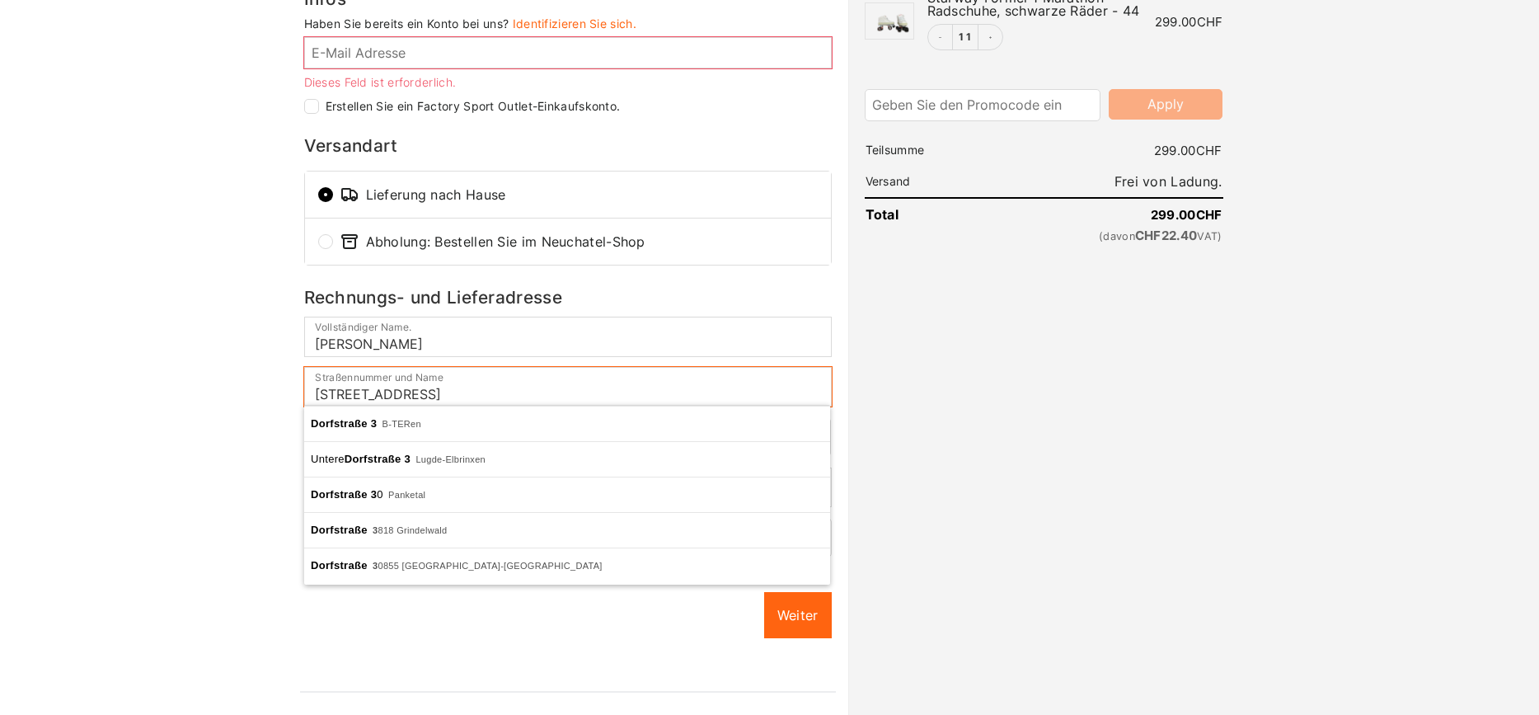
type input "DORFSTRASSE 3"
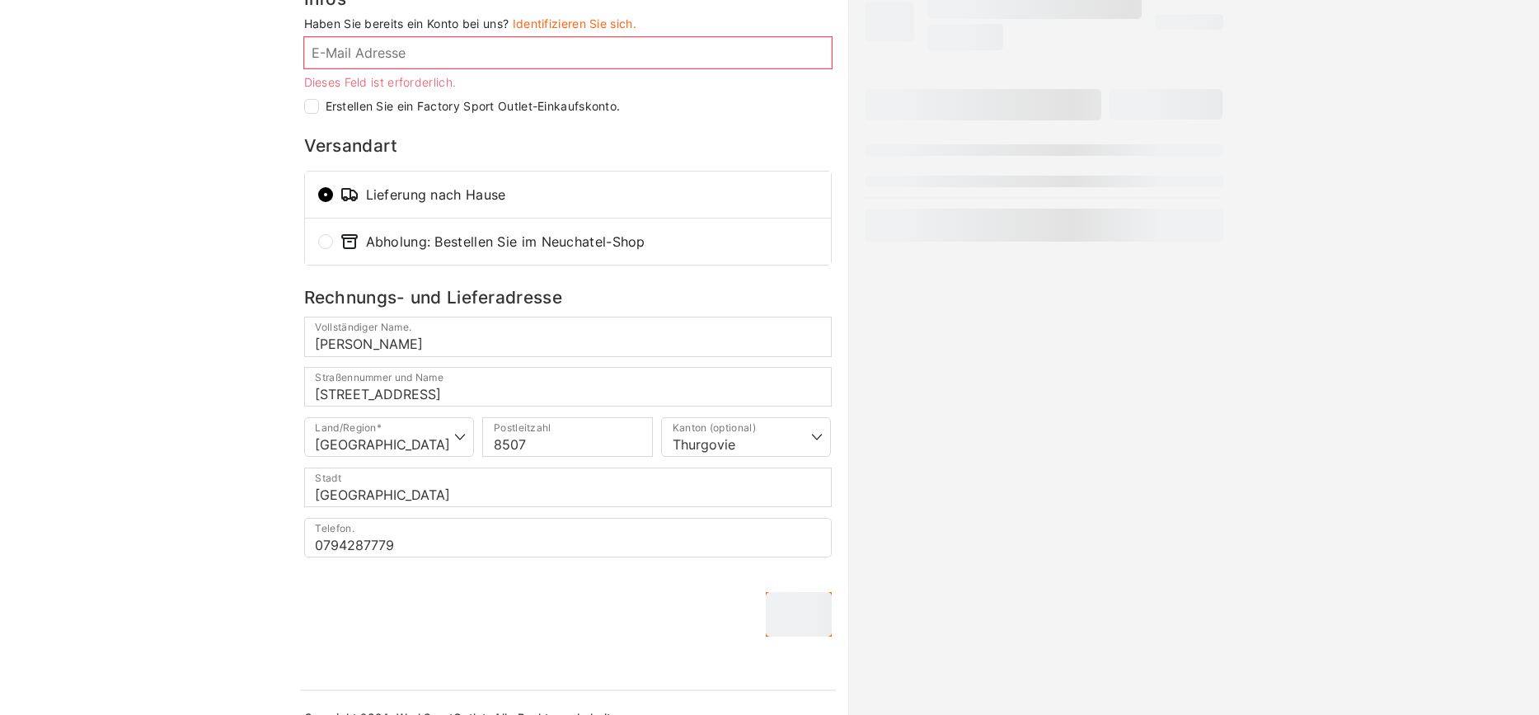
click at [1043, 564] on div "Afficher le récapitulatif de la commande Masquer le récapitulatif de la command…" at bounding box center [1044, 353] width 392 height 784
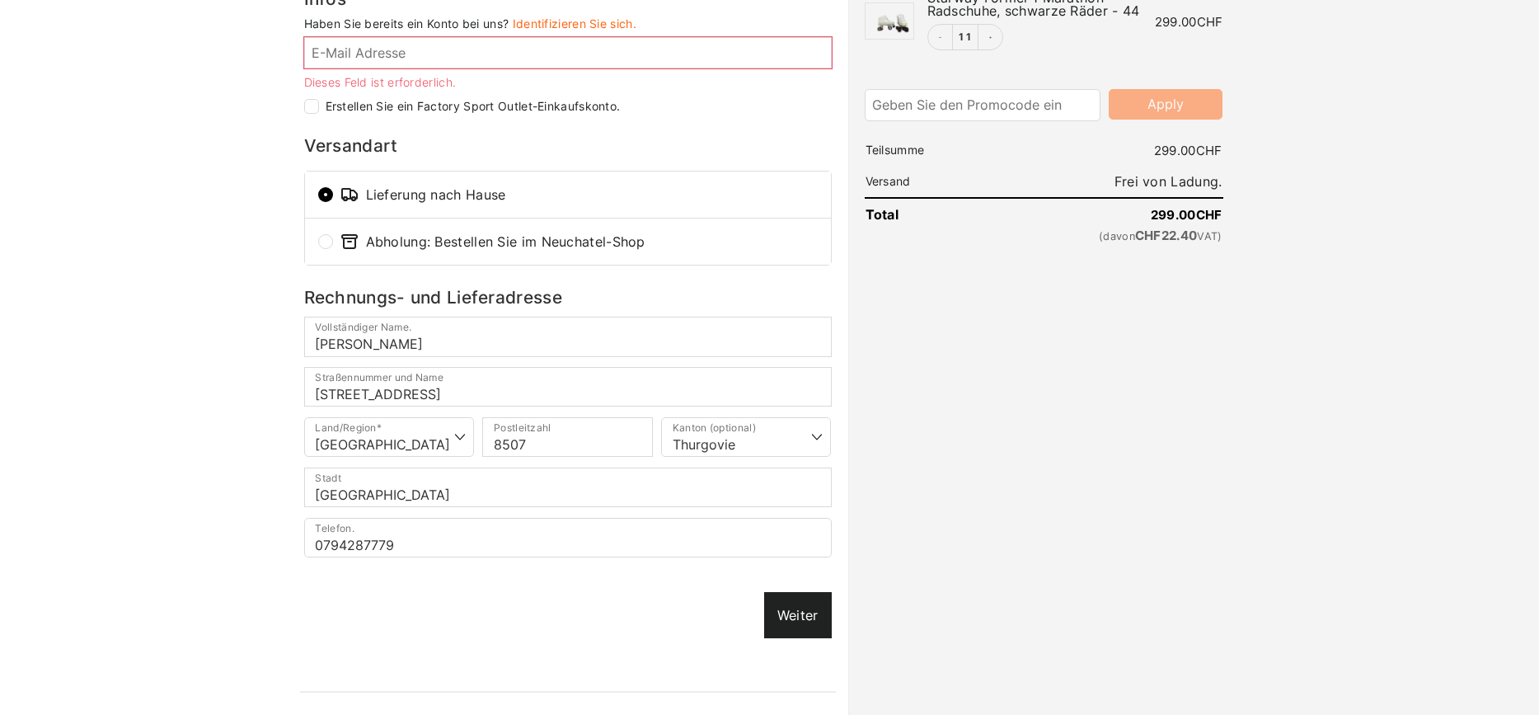
click at [786, 609] on link "Weiter" at bounding box center [798, 615] width 68 height 46
click at [403, 42] on input "E-Mail Adresse *" at bounding box center [568, 52] width 528 height 31
click at [397, 54] on input "E-Mail Adresse *" at bounding box center [568, 52] width 528 height 31
click at [327, 119] on div "Infos Haben Sie bereits ein Konto bei uns? Identifizieren Sie sich. E-Mail Adre…" at bounding box center [568, 341] width 528 height 700
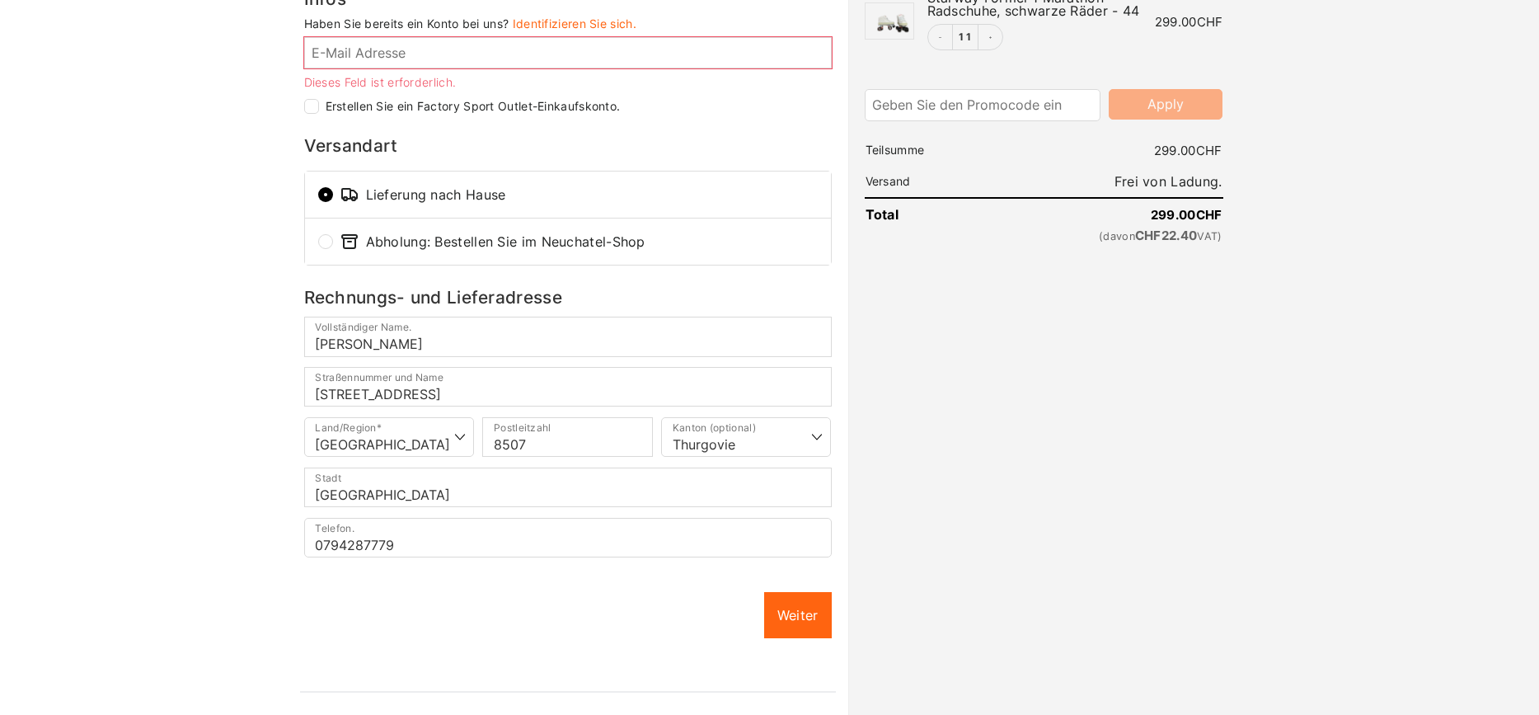
click at [310, 108] on input "Erstellen Sie ein Factory Sport Outlet-Einkaufskonto." at bounding box center [311, 106] width 15 height 15
checkbox input "true"
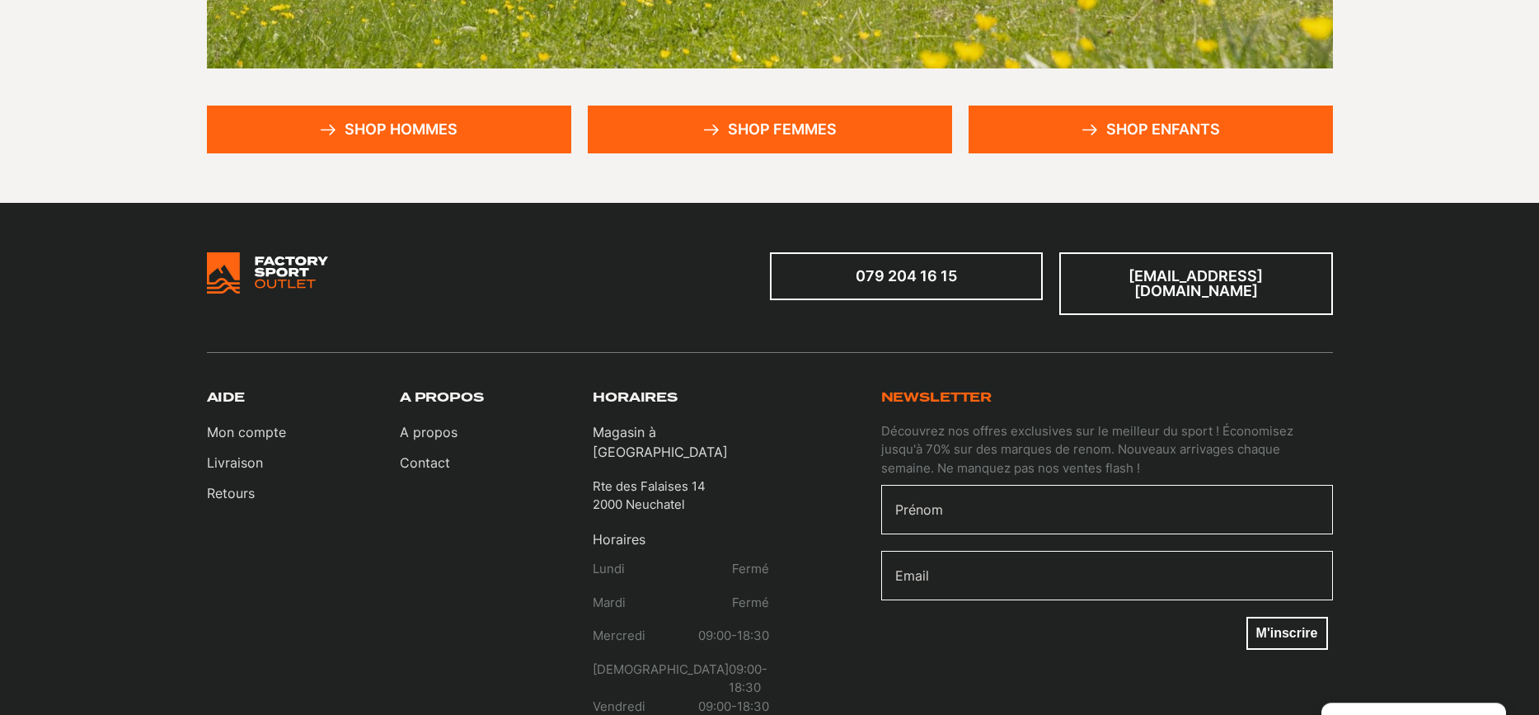
scroll to position [488, 0]
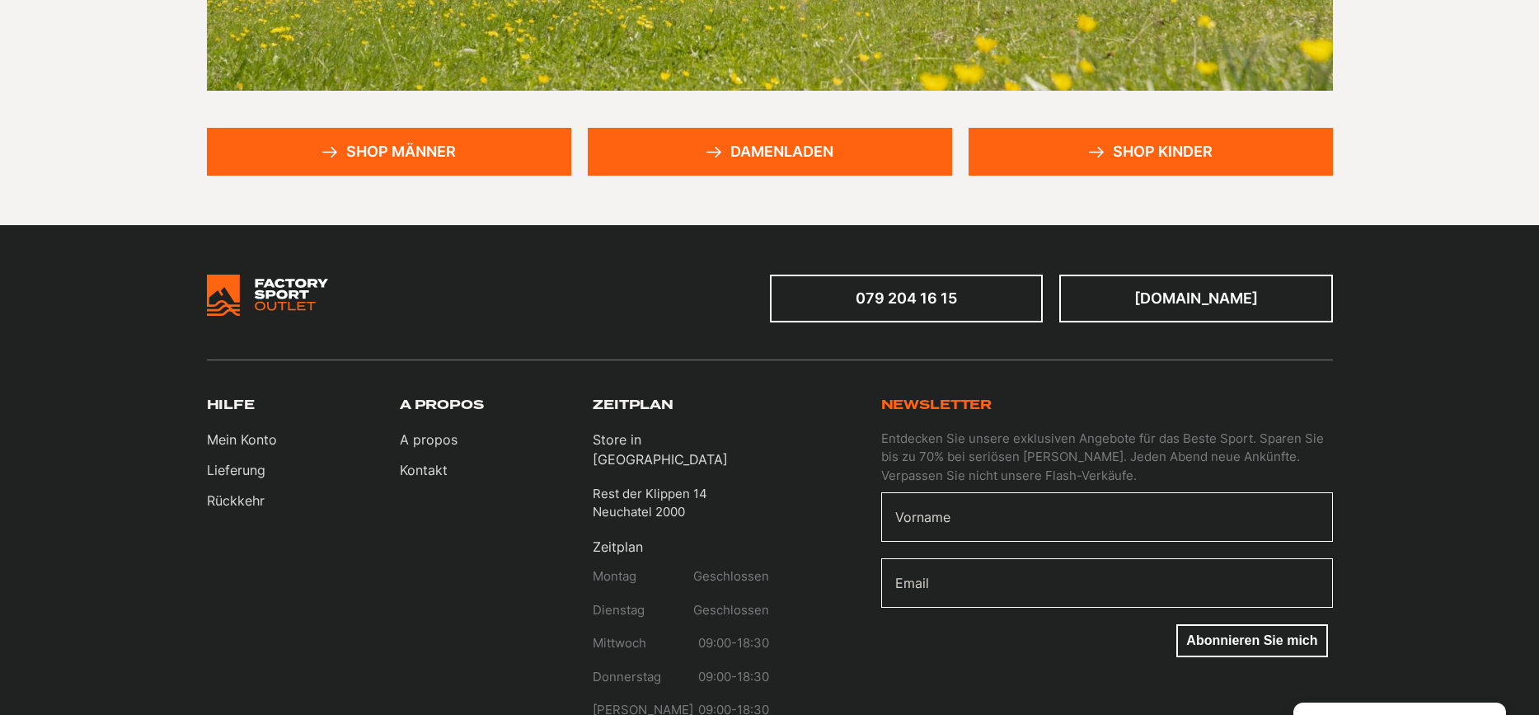
click at [961, 526] on input "Vorname" at bounding box center [1107, 516] width 452 height 49
click at [961, 525] on input "Vorname" at bounding box center [1107, 516] width 452 height 49
type input "simon"
click at [951, 577] on input "Email" at bounding box center [1107, 582] width 452 height 49
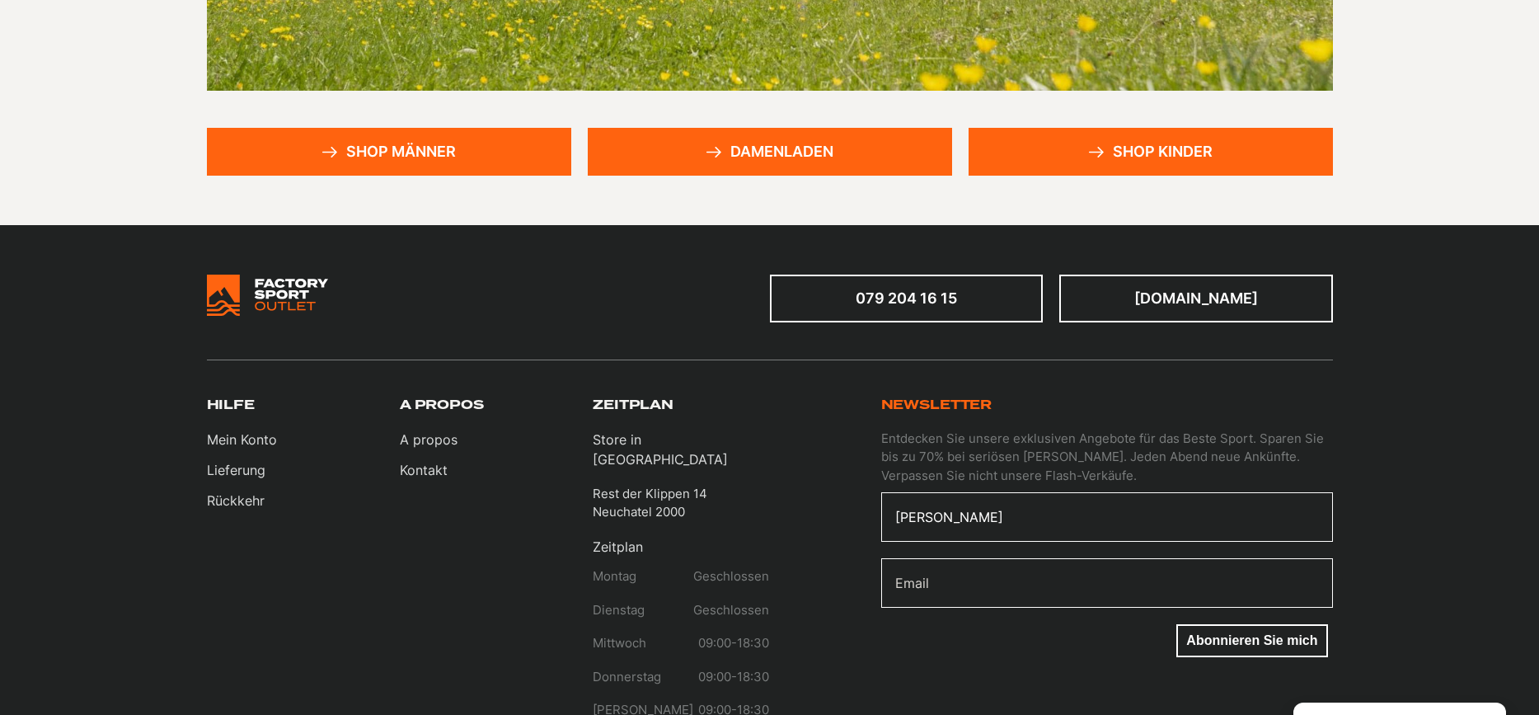
click at [951, 577] on input "Email" at bounding box center [1107, 582] width 452 height 49
click input "Submit" at bounding box center [0, 0] width 0 height 0
click at [1276, 654] on button "Abonnieren Sie mich" at bounding box center [1252, 640] width 151 height 33
click at [963, 587] on input "simhandelQyahoo.com" at bounding box center [1107, 582] width 452 height 49
type input "[EMAIL_ADDRESS][DOMAIN_NAME]"
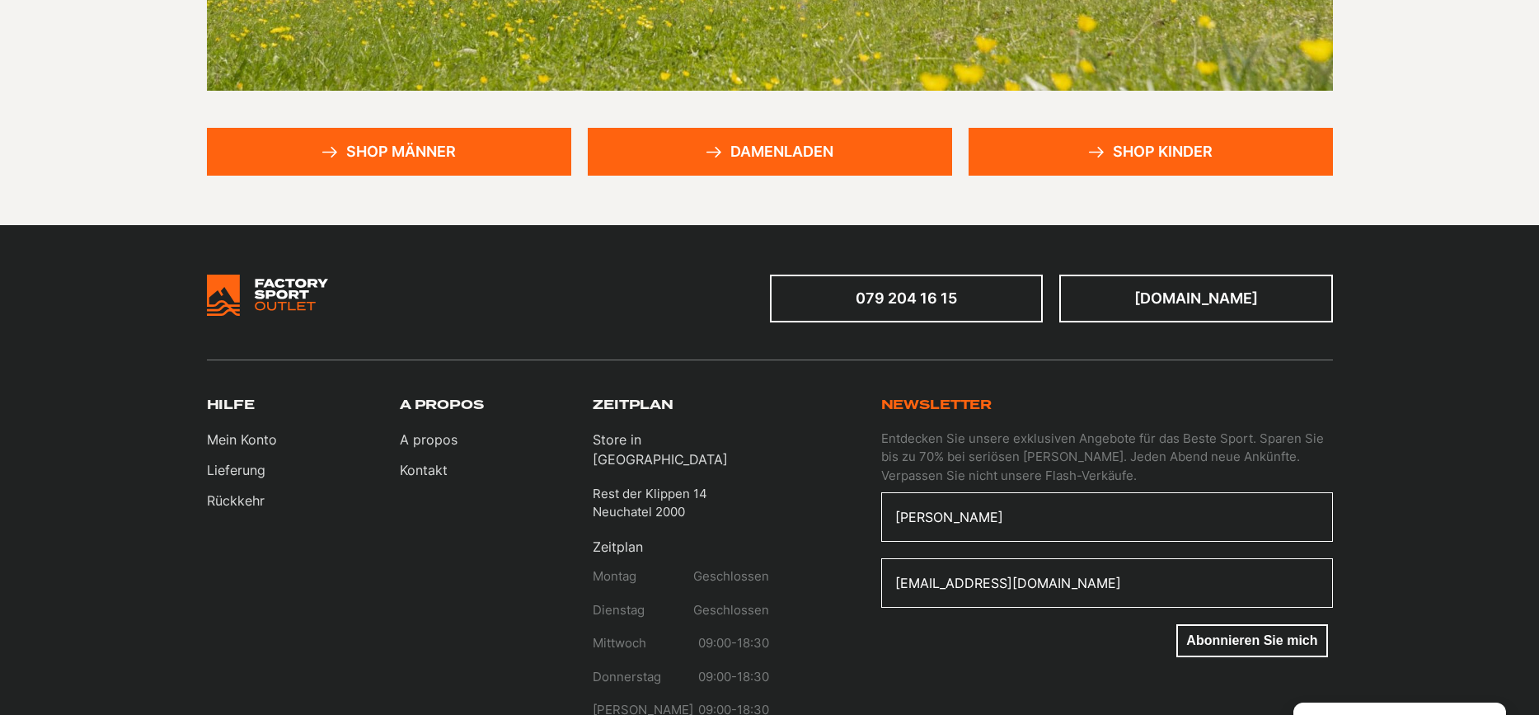
click at [1026, 701] on div "Newsletter Entdecken Sie unsere exklusiven Angebote für das Beste Sport. Sparen…" at bounding box center [1051, 599] width 563 height 404
click at [1211, 647] on button "Abonnieren Sie mich" at bounding box center [1252, 640] width 151 height 33
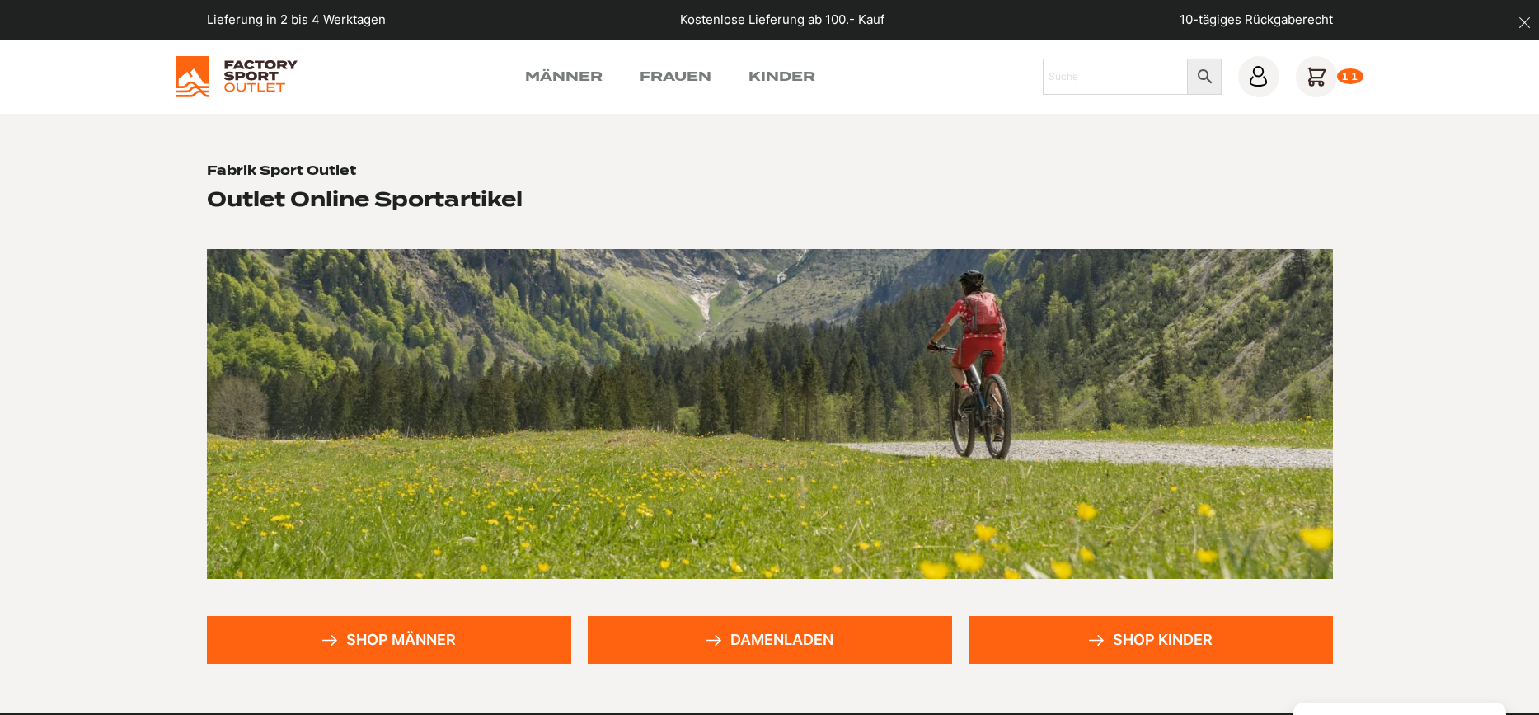
scroll to position [928, 0]
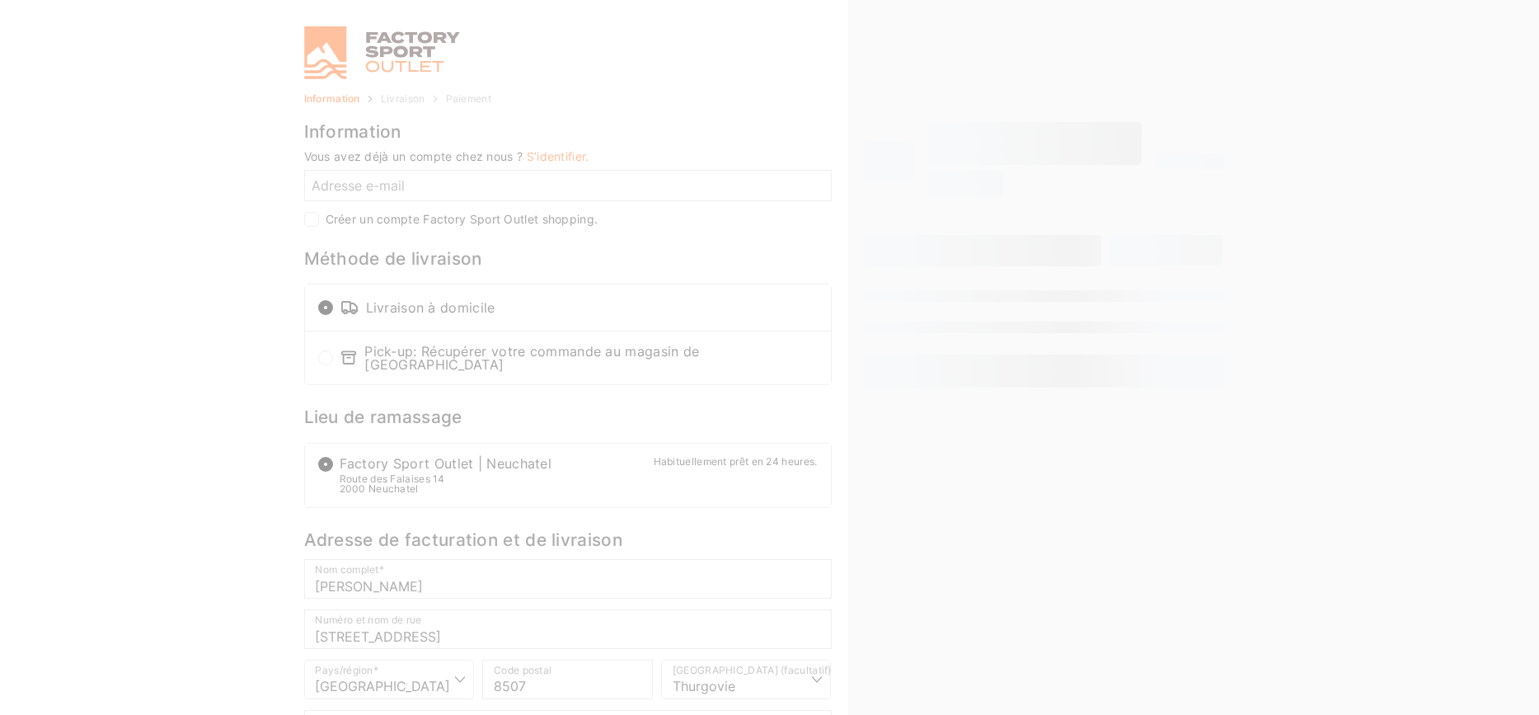
select select "TG"
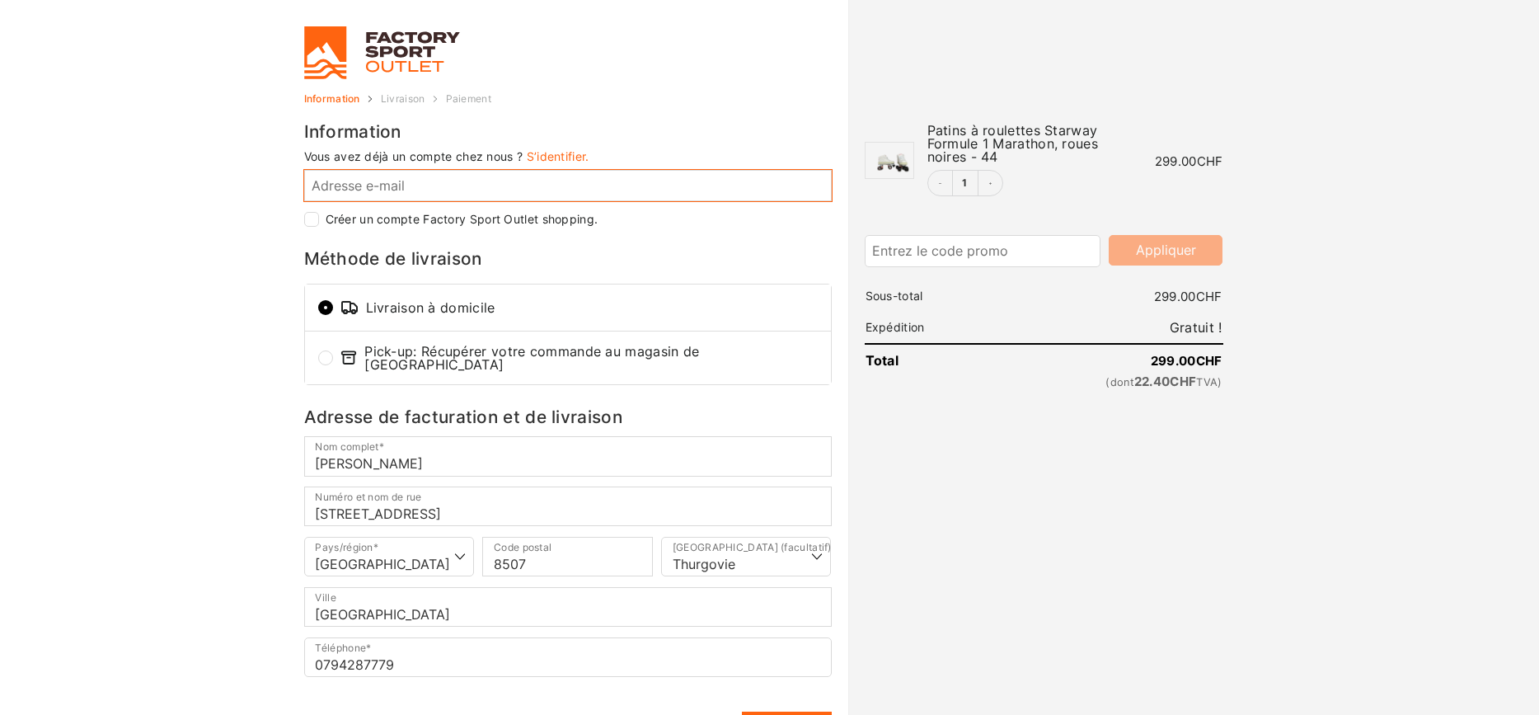
click at [369, 191] on input "Adresse e-mail *" at bounding box center [568, 185] width 528 height 31
click at [369, 190] on input "Adresse e-mail *" at bounding box center [568, 185] width 528 height 31
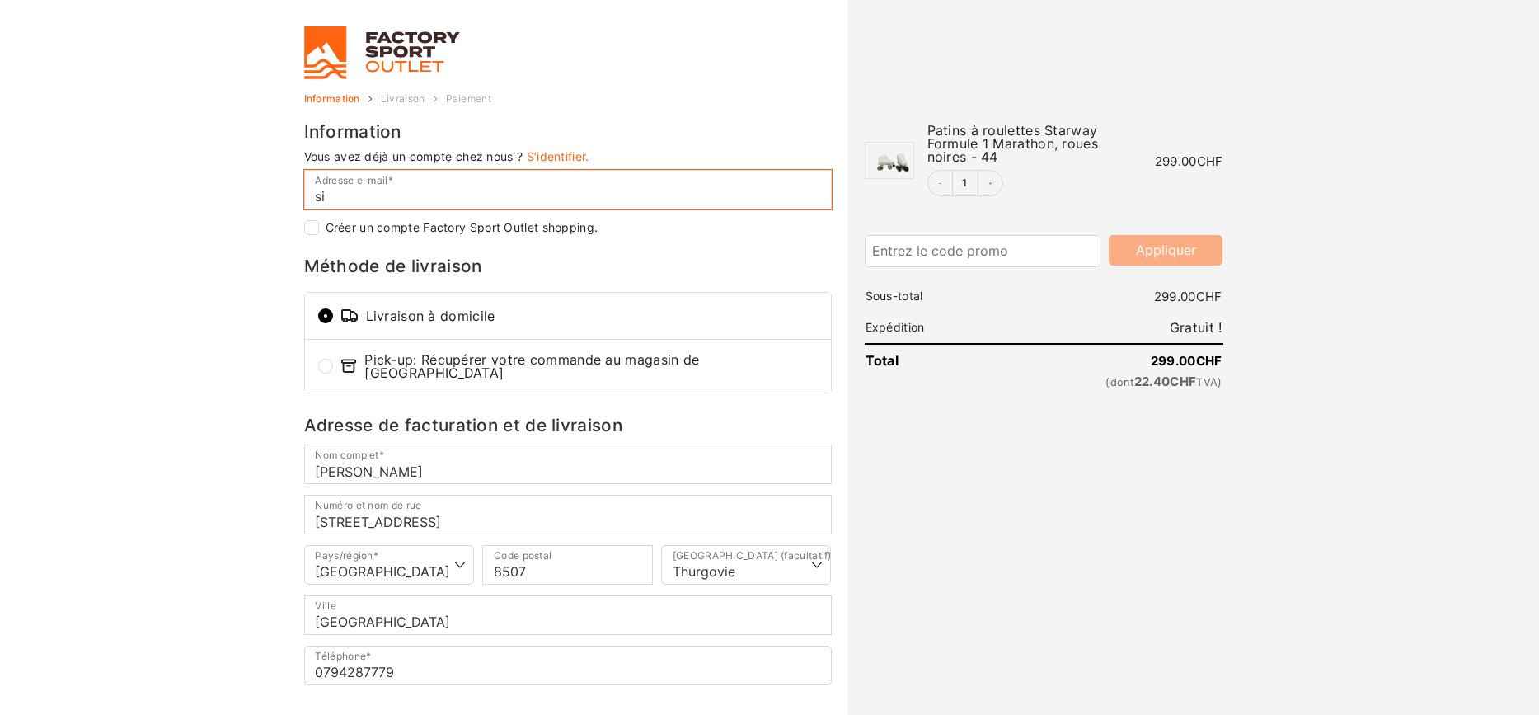
type input "sim"
checkbox input "true"
drag, startPoint x: 380, startPoint y: 195, endPoint x: 388, endPoint y: 192, distance: 8.9
click at [388, 192] on input "[DOMAIN_NAME][URL]" at bounding box center [568, 190] width 528 height 40
click at [374, 197] on input "[DOMAIN_NAME]" at bounding box center [568, 190] width 528 height 40
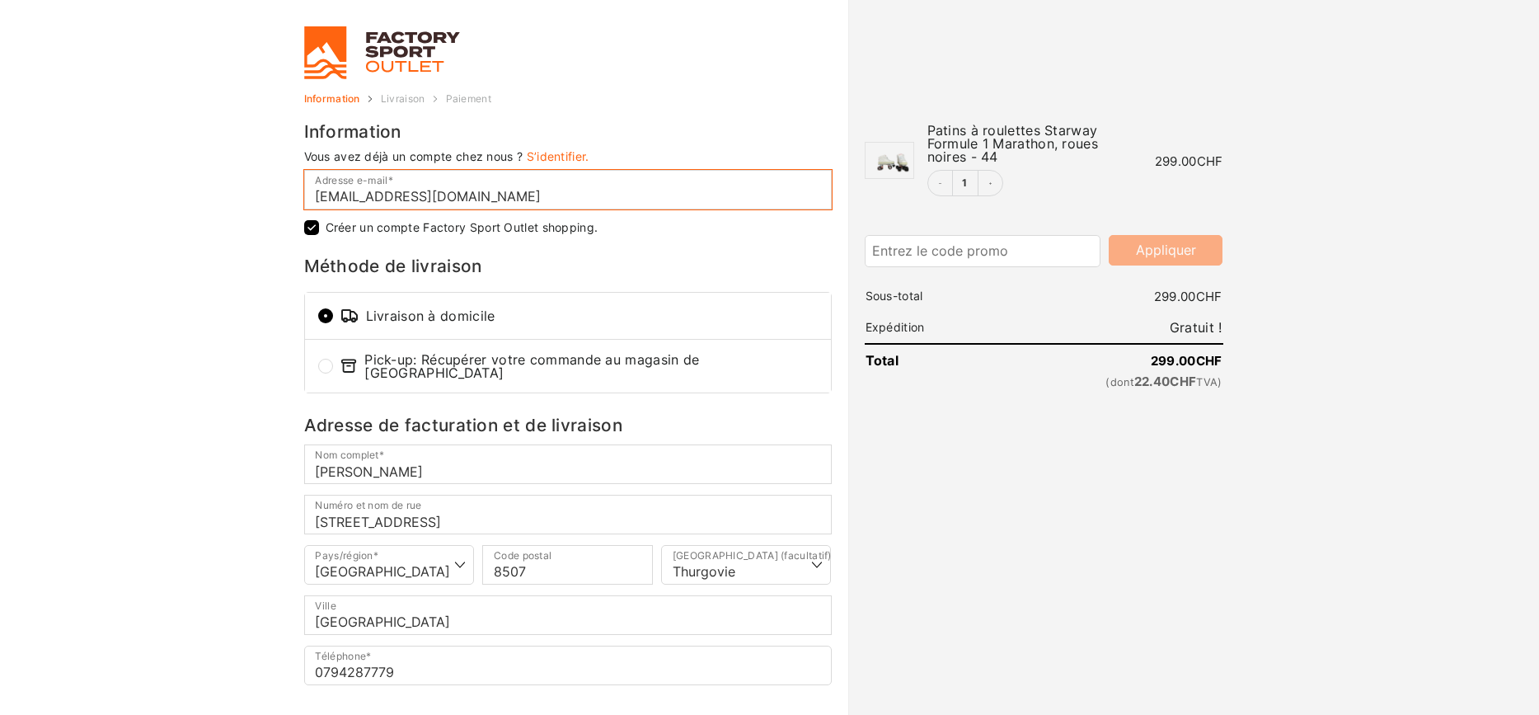
scroll to position [148, 0]
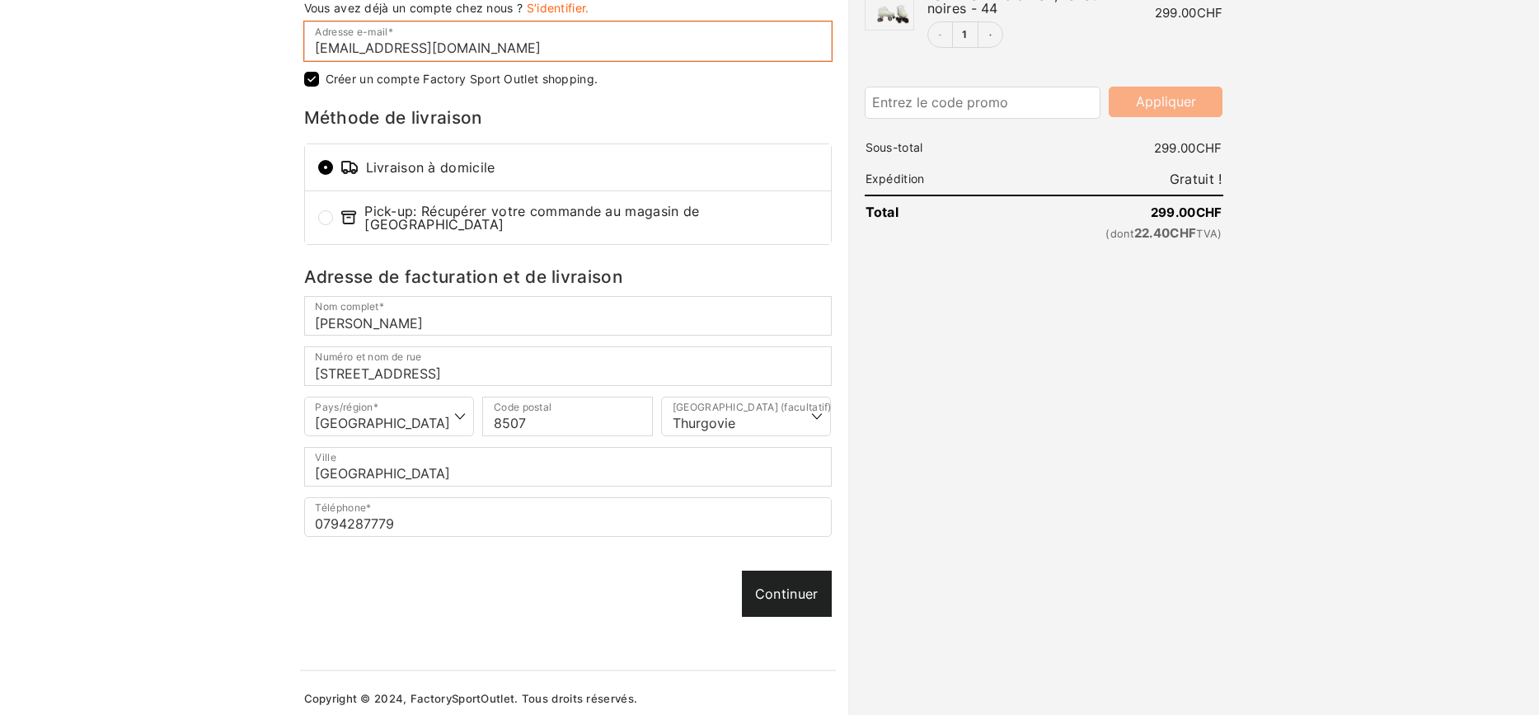
type input "[EMAIL_ADDRESS][DOMAIN_NAME]"
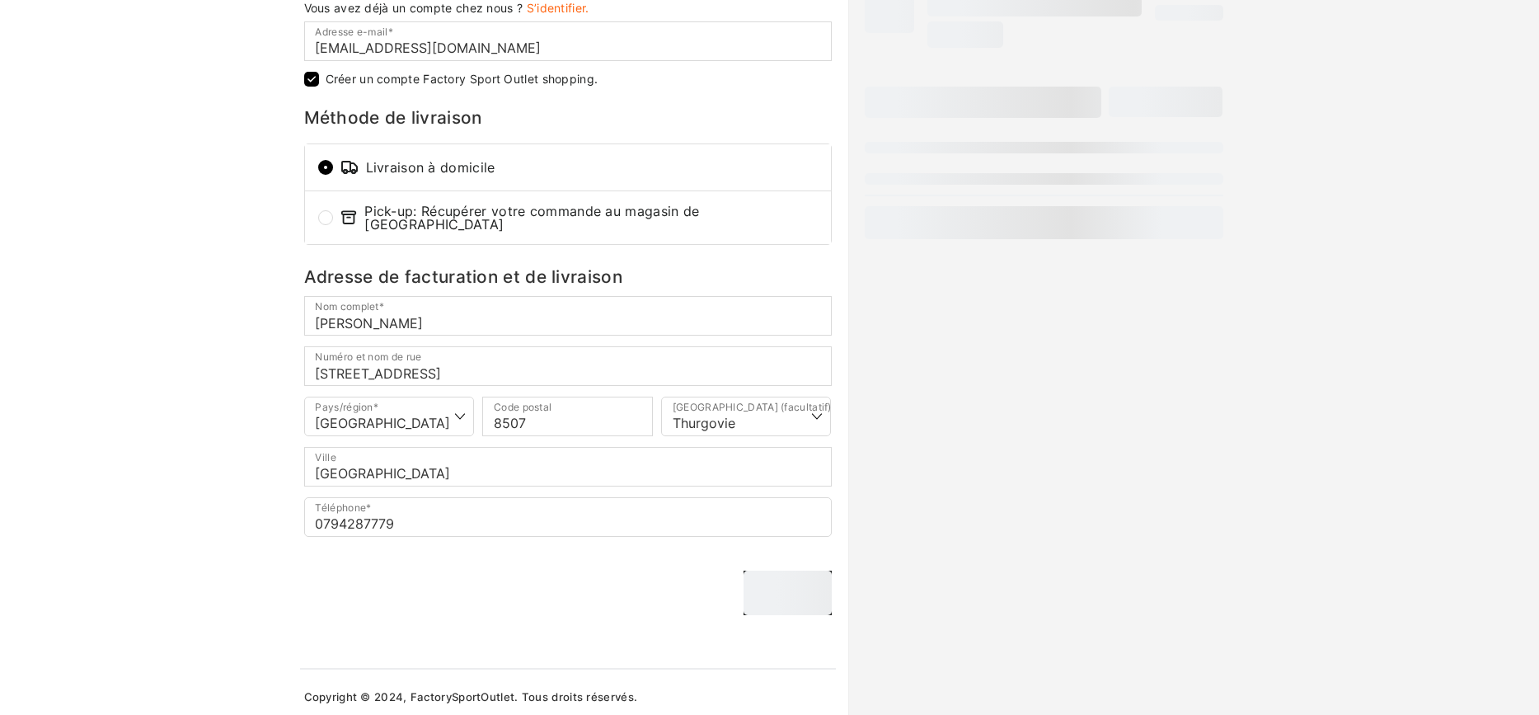
scroll to position [147, 0]
click at [779, 585] on div "Continuer Continuer" at bounding box center [568, 594] width 528 height 45
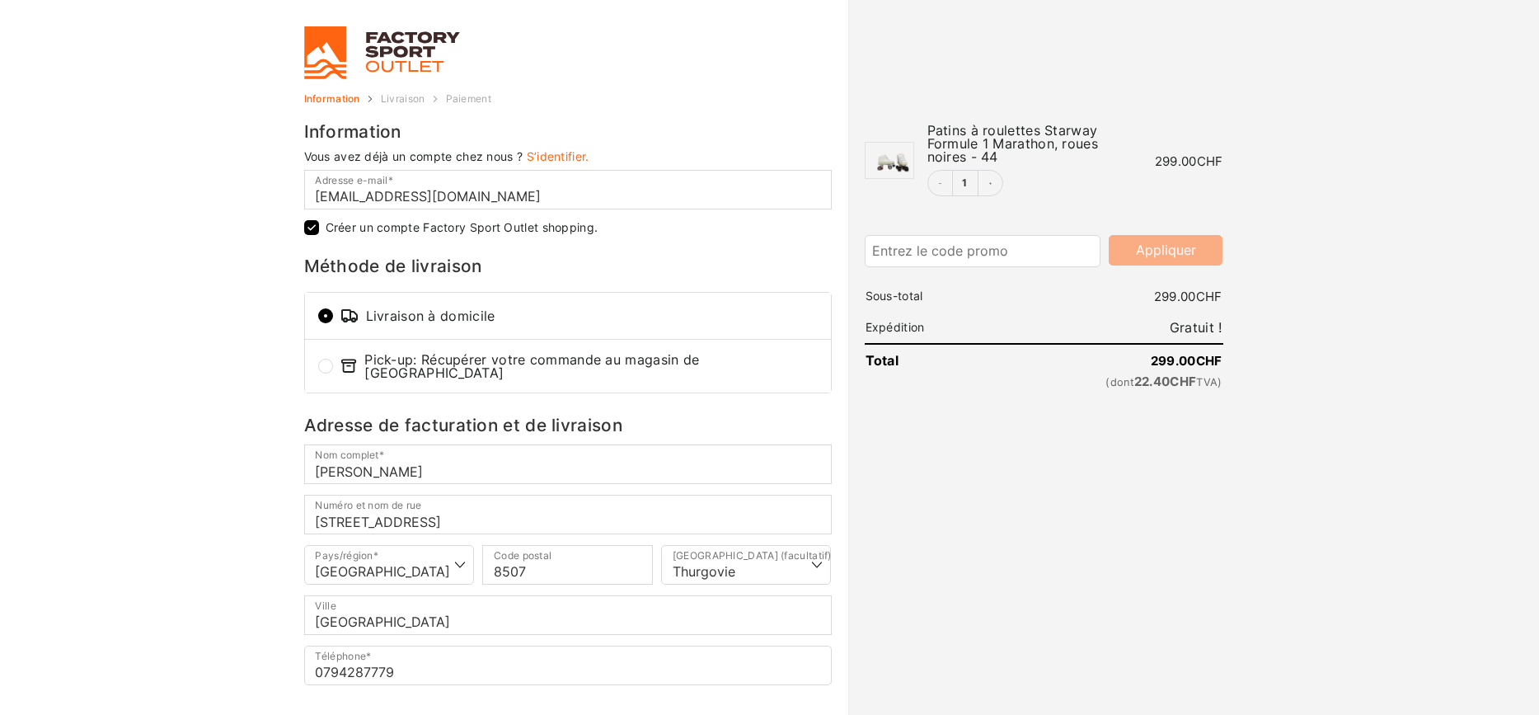
scroll to position [148, 0]
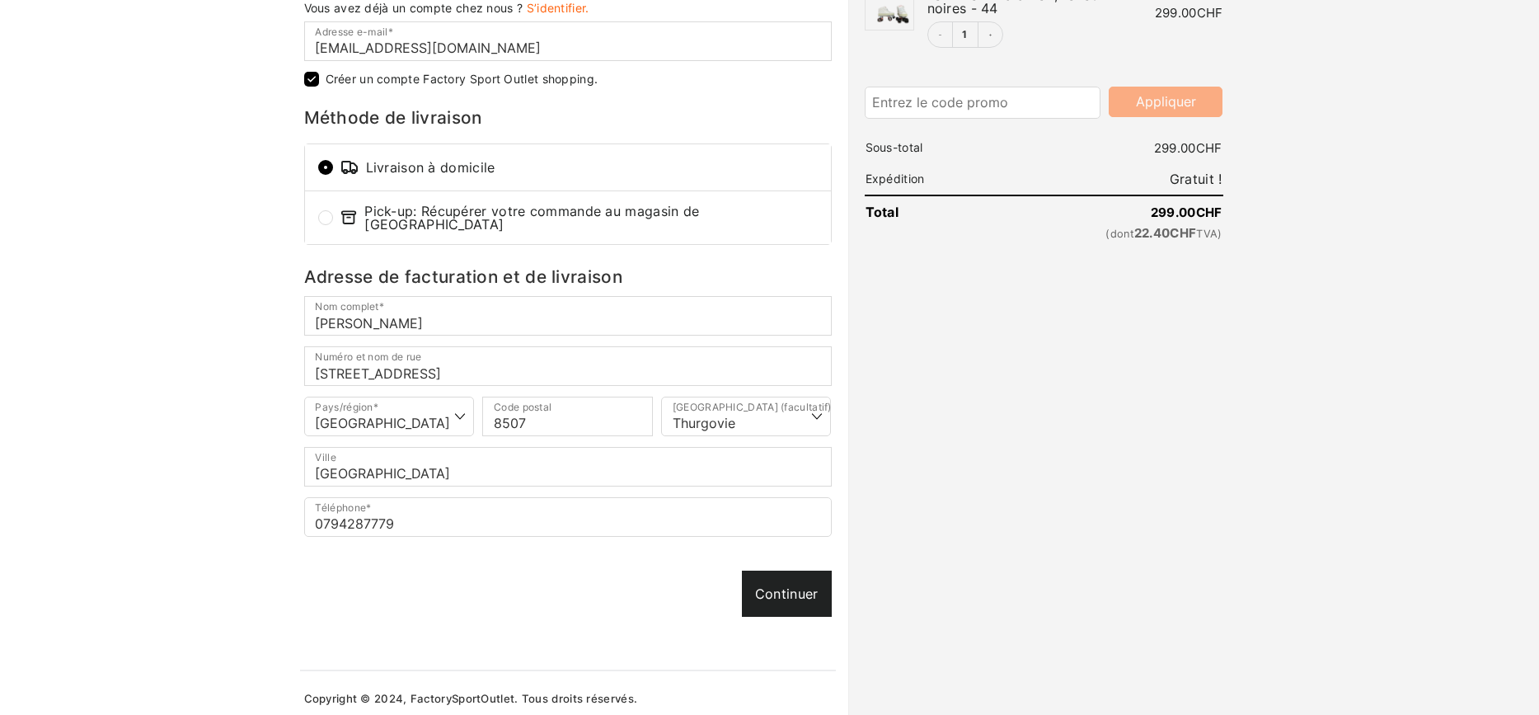
click at [787, 571] on link "Continuer" at bounding box center [787, 594] width 90 height 46
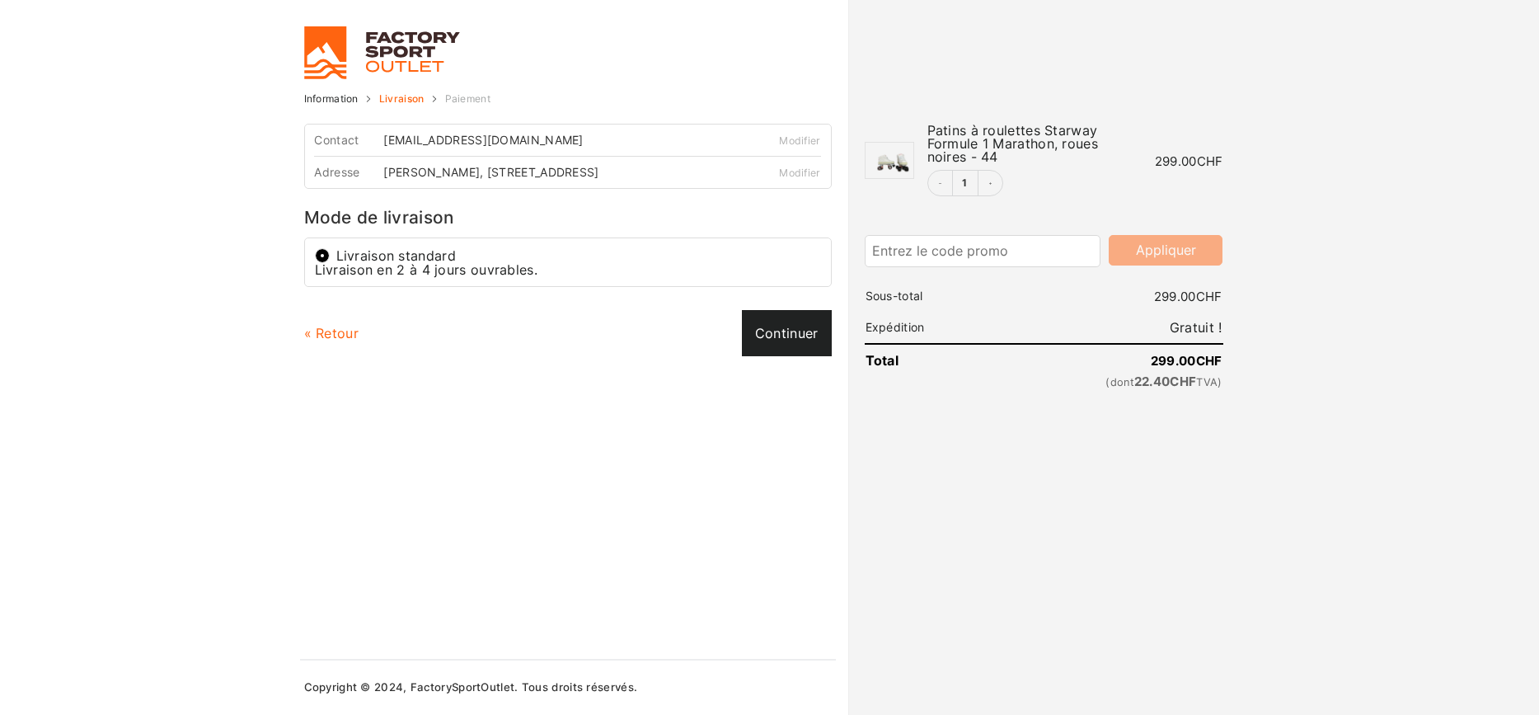
click at [770, 329] on link "Continuer" at bounding box center [787, 333] width 90 height 46
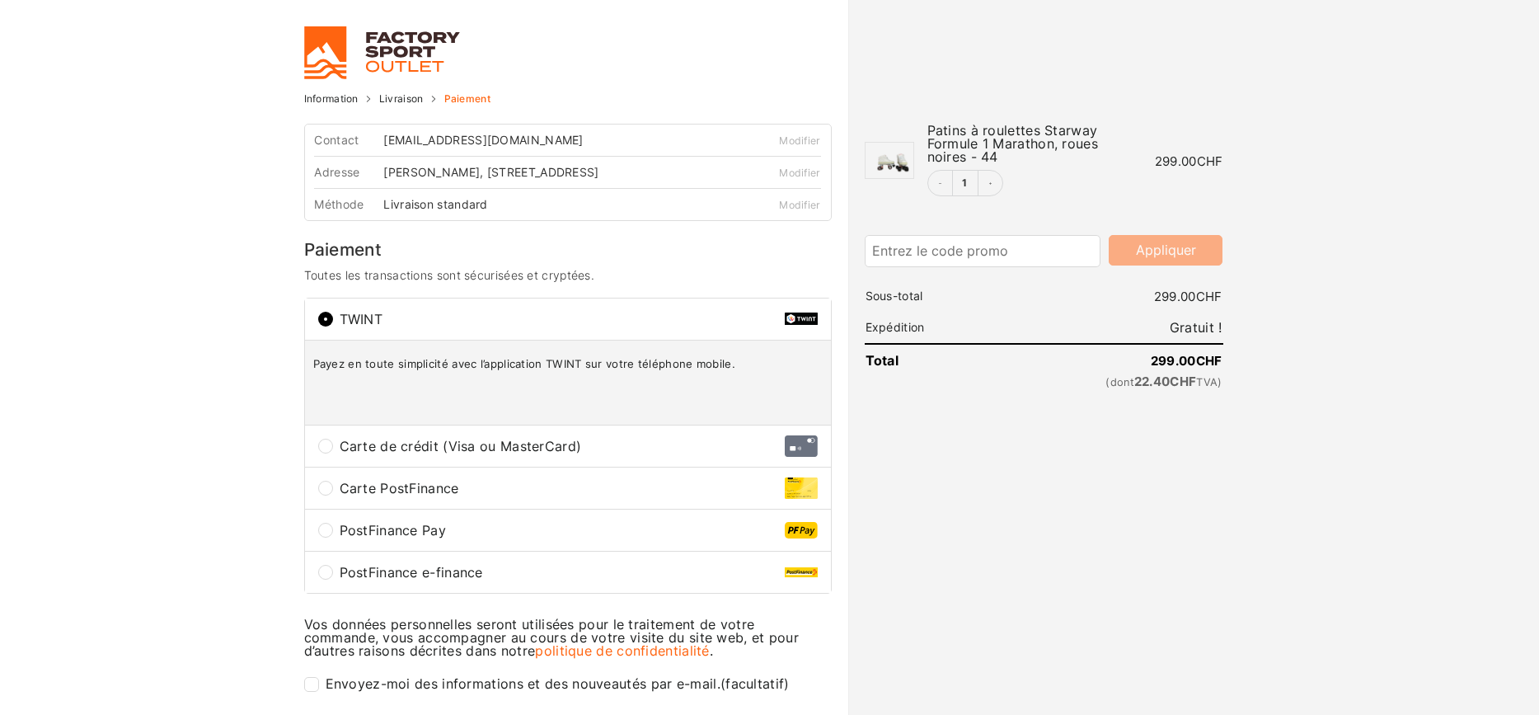
scroll to position [160, 0]
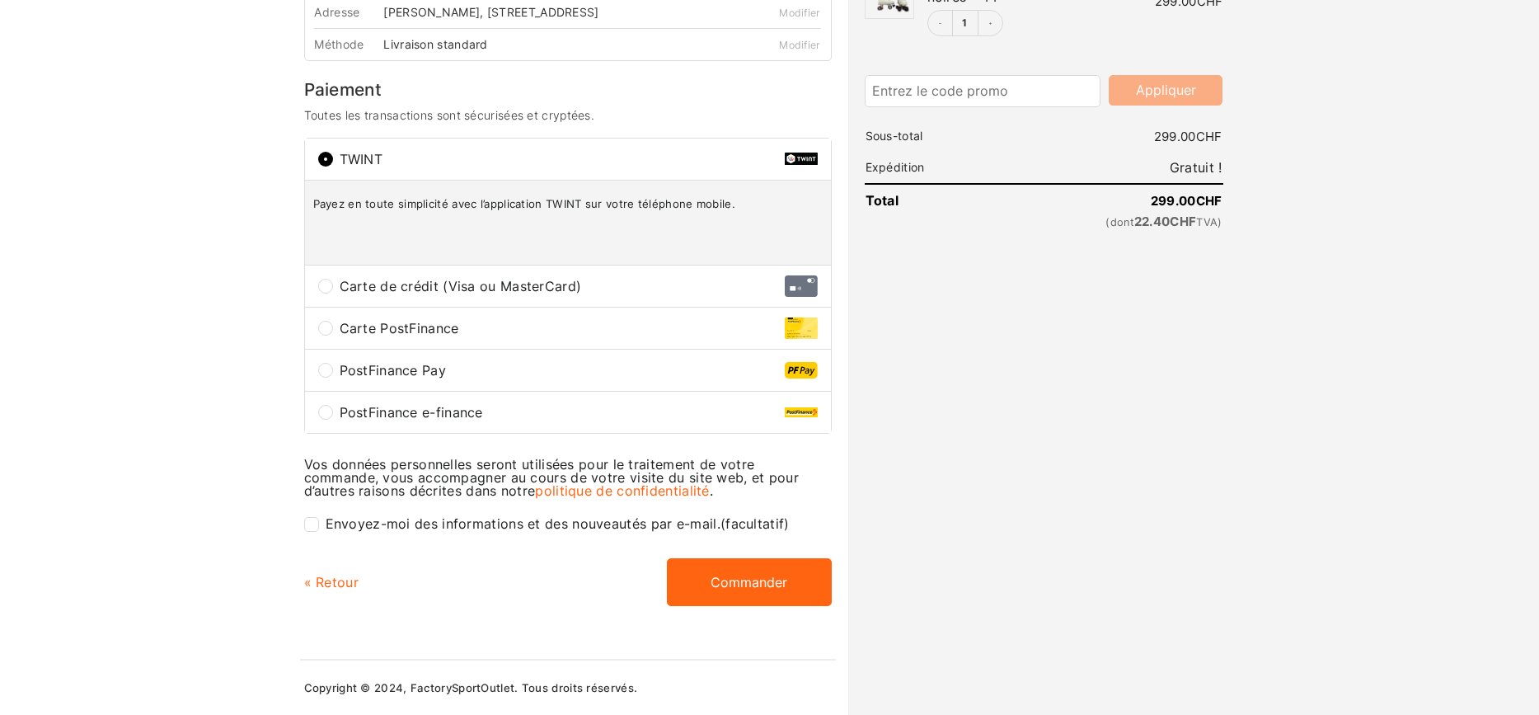
click at [310, 519] on input "Envoyez-moi des informations et des nouveautés par e-mail. (facultatif)" at bounding box center [311, 524] width 15 height 15
checkbox input "true"
